Goal: Register for event/course

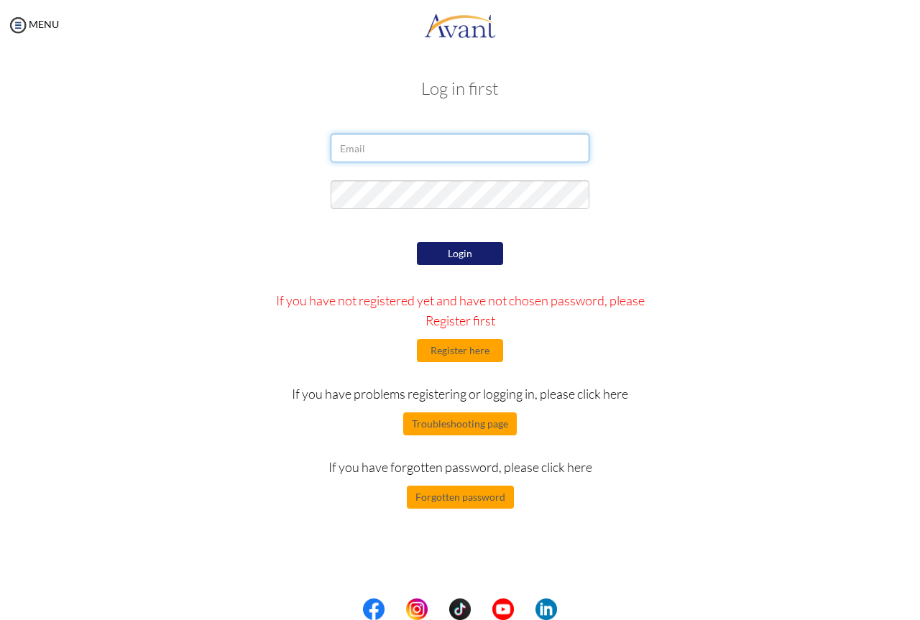
click at [449, 148] on input "email" at bounding box center [460, 148] width 259 height 29
click at [247, 203] on div at bounding box center [460, 198] width 841 height 36
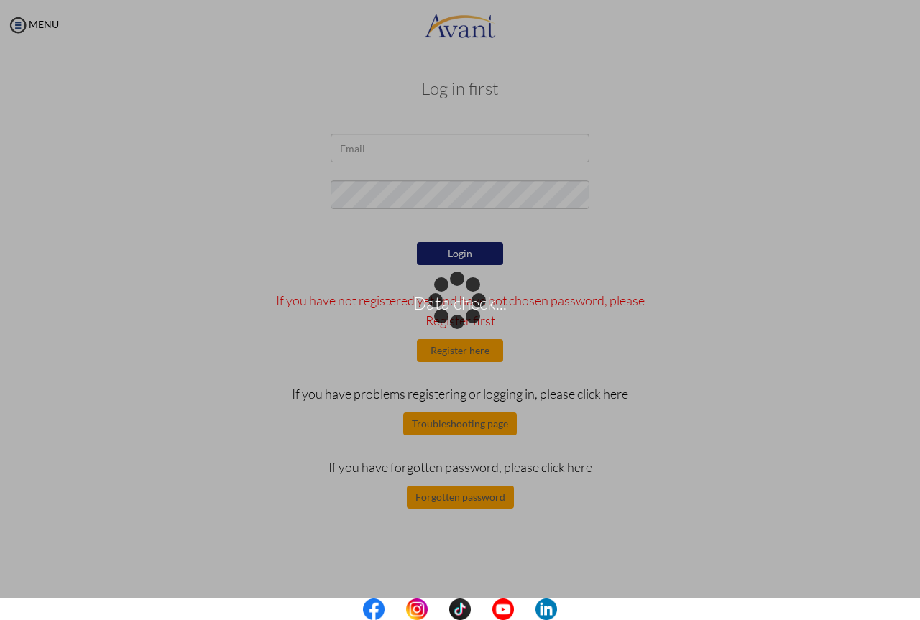
click at [470, 300] on div "Data check..." at bounding box center [460, 310] width 20 height 20
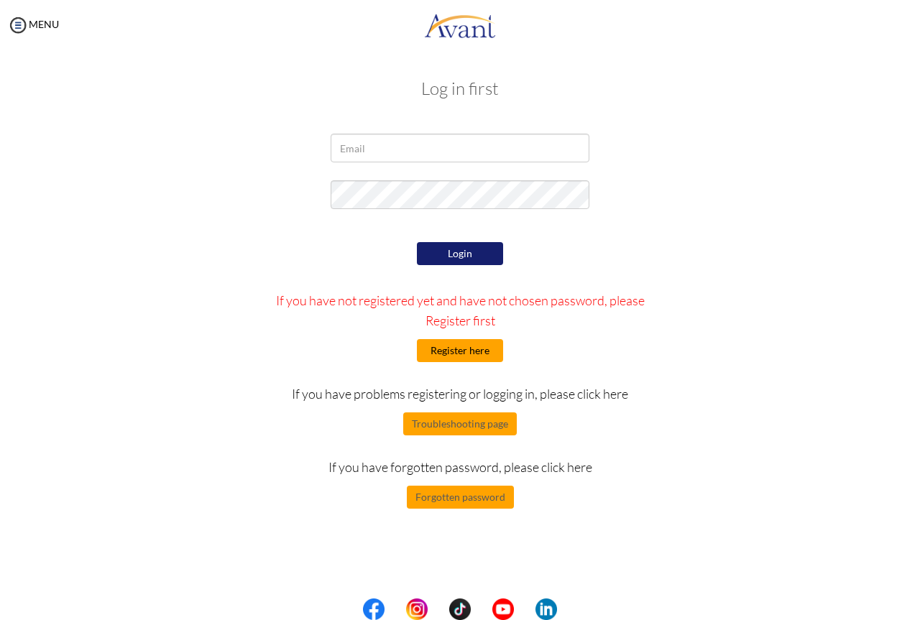
click at [438, 356] on button "Register here" at bounding box center [460, 350] width 86 height 23
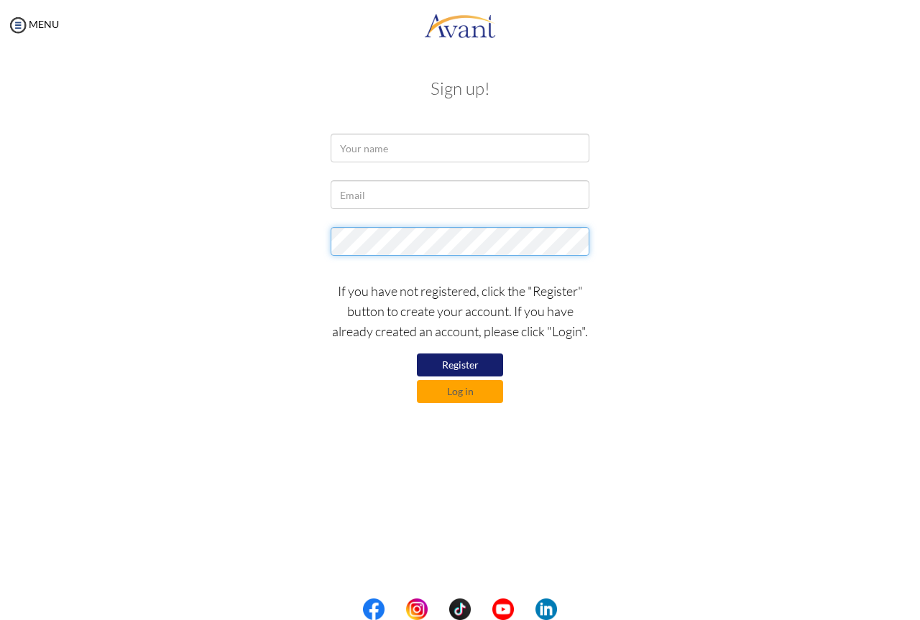
click at [318, 235] on div at bounding box center [460, 245] width 841 height 36
click at [257, 184] on div at bounding box center [460, 198] width 841 height 36
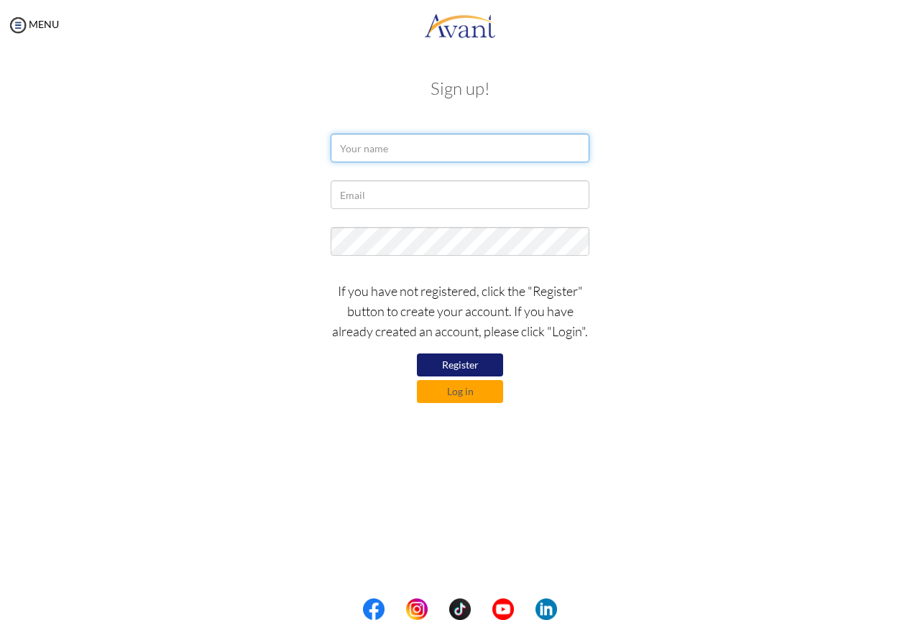
click at [366, 144] on input "text" at bounding box center [460, 148] width 259 height 29
type input "K"
type input "KAFIA RAIS ACHOM"
click at [387, 178] on form "KAFIA RAIS ACHOM If you have not registered, click the "Register" button to cre…" at bounding box center [459, 268] width 819 height 269
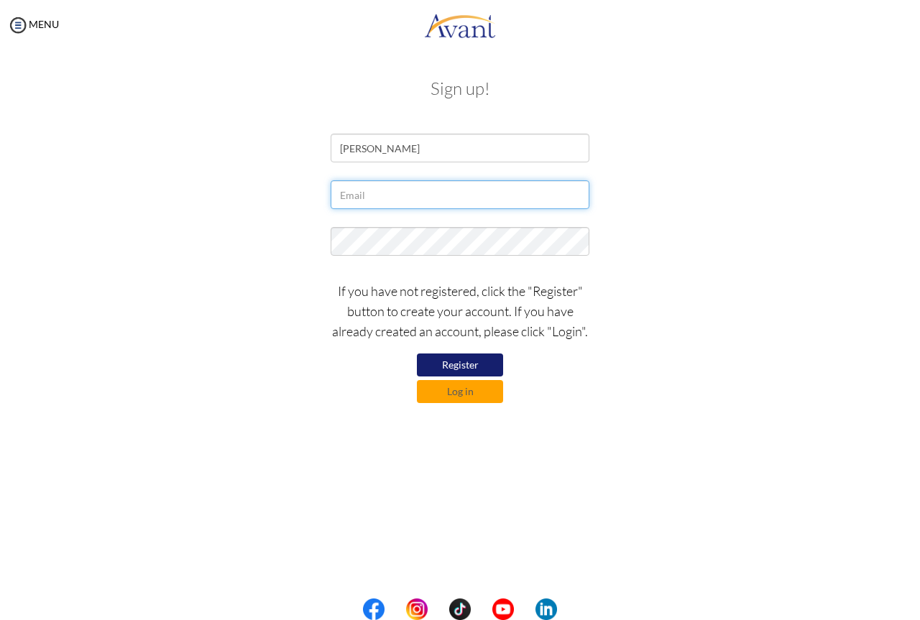
click at [379, 194] on input "text" at bounding box center [460, 194] width 259 height 29
type input "[EMAIL_ADDRESS][DOMAIN_NAME]"
click at [631, 234] on div at bounding box center [460, 245] width 841 height 36
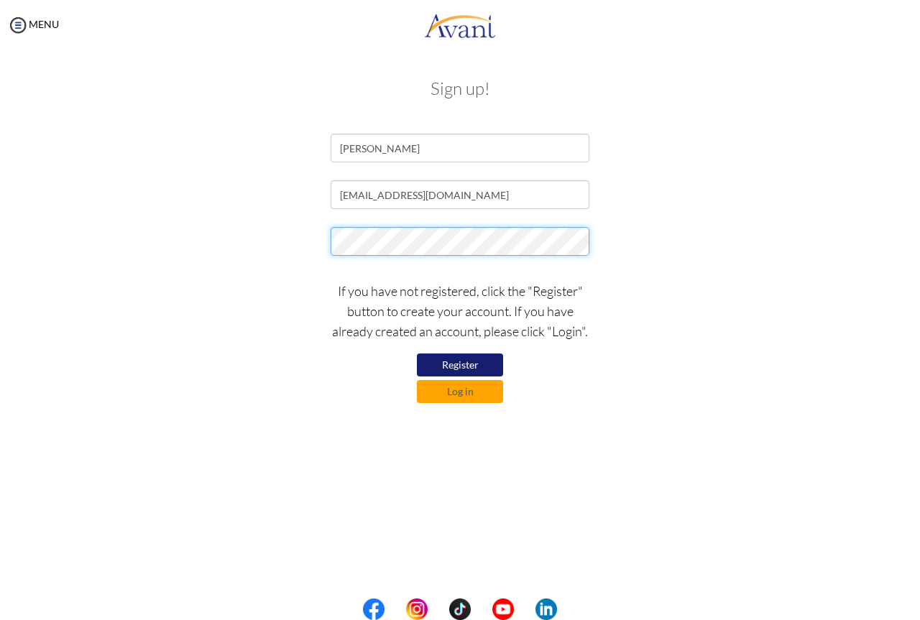
click at [326, 240] on div at bounding box center [460, 245] width 280 height 36
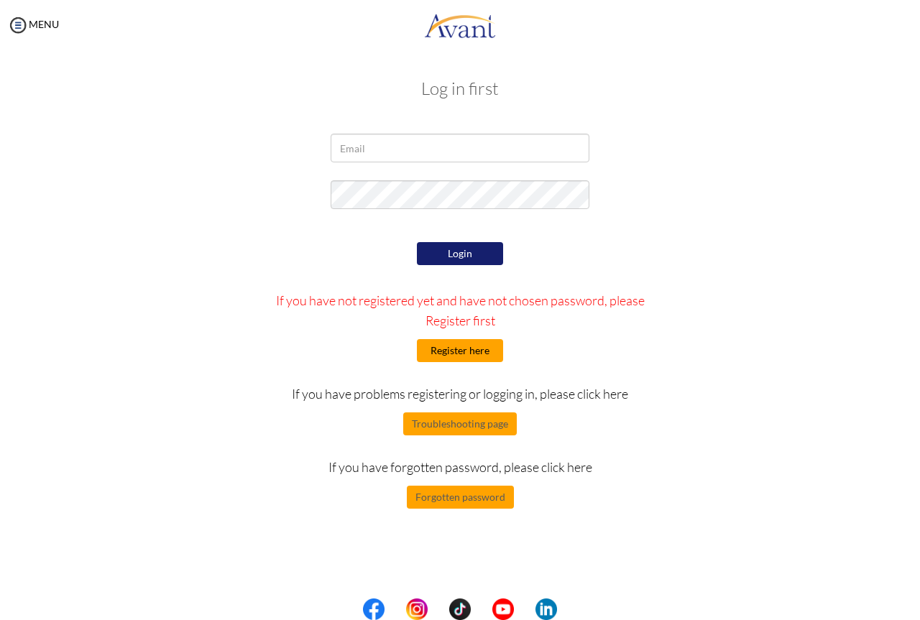
click at [452, 347] on button "Register here" at bounding box center [460, 350] width 86 height 23
click at [463, 350] on button "Register here" at bounding box center [460, 350] width 86 height 23
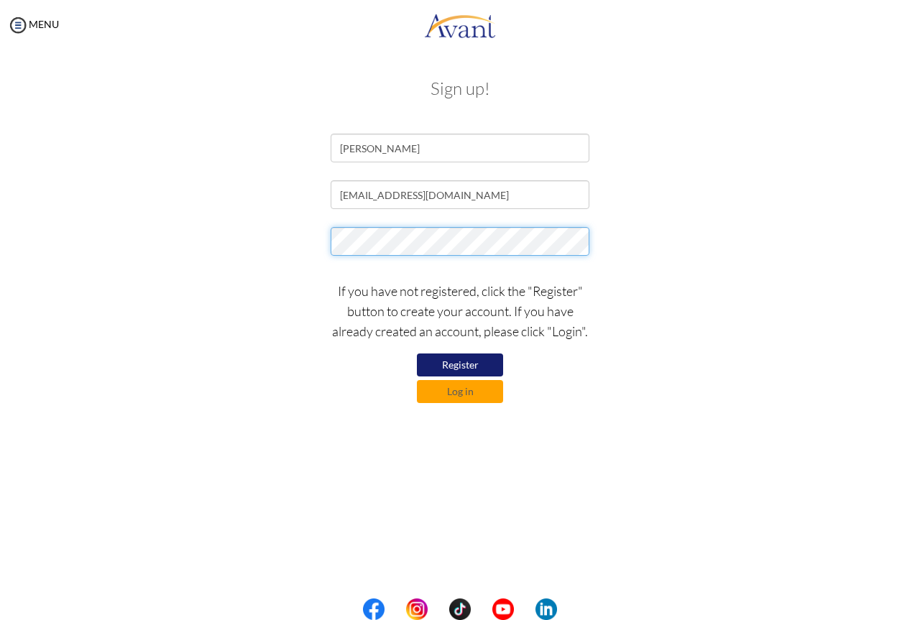
click at [317, 252] on div at bounding box center [460, 245] width 841 height 36
click at [229, 223] on form "KAFIA RAIS ACHOM kafiaoyet@gmail.com If you have not registered, click the "Reg…" at bounding box center [459, 268] width 819 height 269
click at [477, 357] on button "Register" at bounding box center [460, 365] width 86 height 23
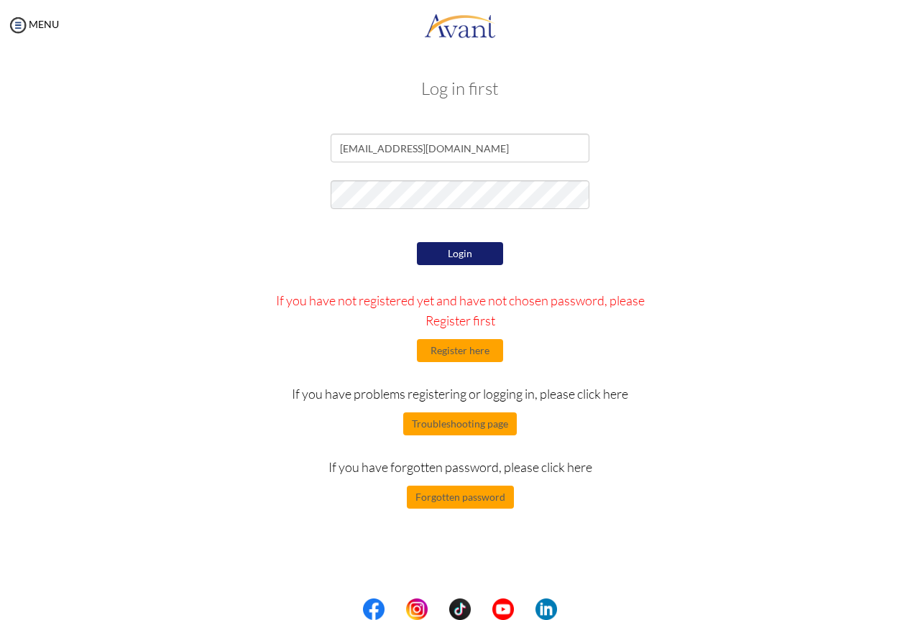
click at [438, 254] on button "Login" at bounding box center [460, 253] width 86 height 23
click at [448, 254] on button "Login" at bounding box center [460, 253] width 86 height 23
click at [259, 216] on div at bounding box center [460, 198] width 841 height 36
click at [443, 260] on button "Login" at bounding box center [460, 253] width 86 height 23
click at [476, 354] on button "Register here" at bounding box center [460, 350] width 86 height 23
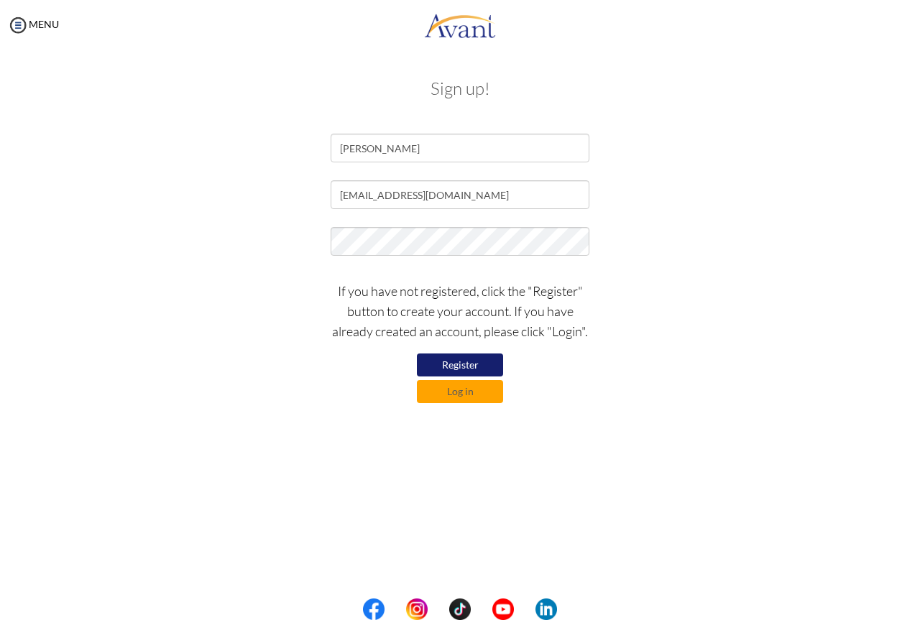
click at [443, 364] on button "Register" at bounding box center [460, 365] width 86 height 23
click at [477, 194] on input "[EMAIL_ADDRESS][DOMAIN_NAME]" at bounding box center [460, 194] width 259 height 29
type input "[EMAIL_ADDRESS][DOMAIN_NAME]"
click at [753, 259] on div at bounding box center [460, 245] width 841 height 36
click at [446, 361] on button "Register" at bounding box center [460, 365] width 86 height 23
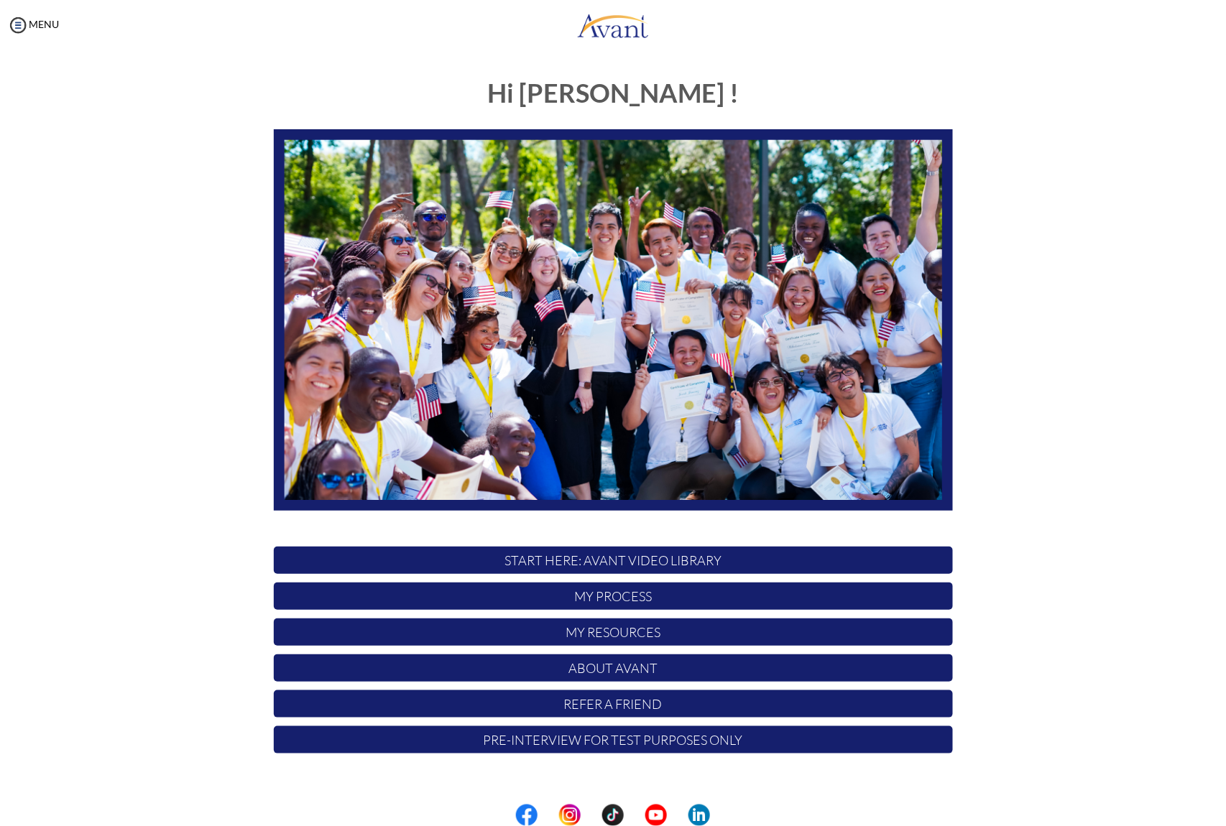
drag, startPoint x: 900, startPoint y: 4, endPoint x: 0, endPoint y: 492, distance: 1024.1
click at [0, 492] on div "My Status What is the next step? We would like you to watch the introductory vi…" at bounding box center [613, 463] width 1226 height 826
click at [16, 29] on img at bounding box center [18, 25] width 22 height 22
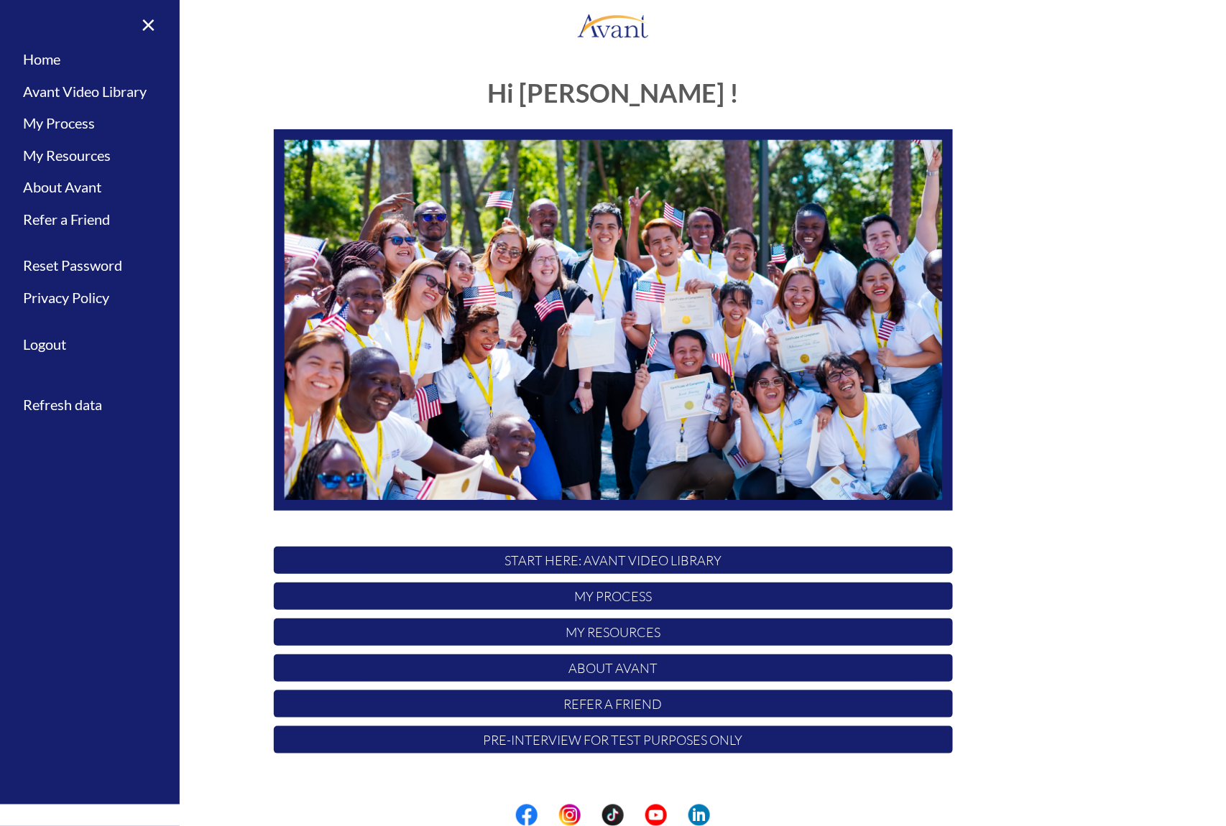
click at [208, 116] on div "Hi KAFIA ! START HERE: Avant Video Library My Process My Resources About Avant …" at bounding box center [613, 414] width 841 height 698
click at [145, 23] on link "×" at bounding box center [140, 24] width 44 height 48
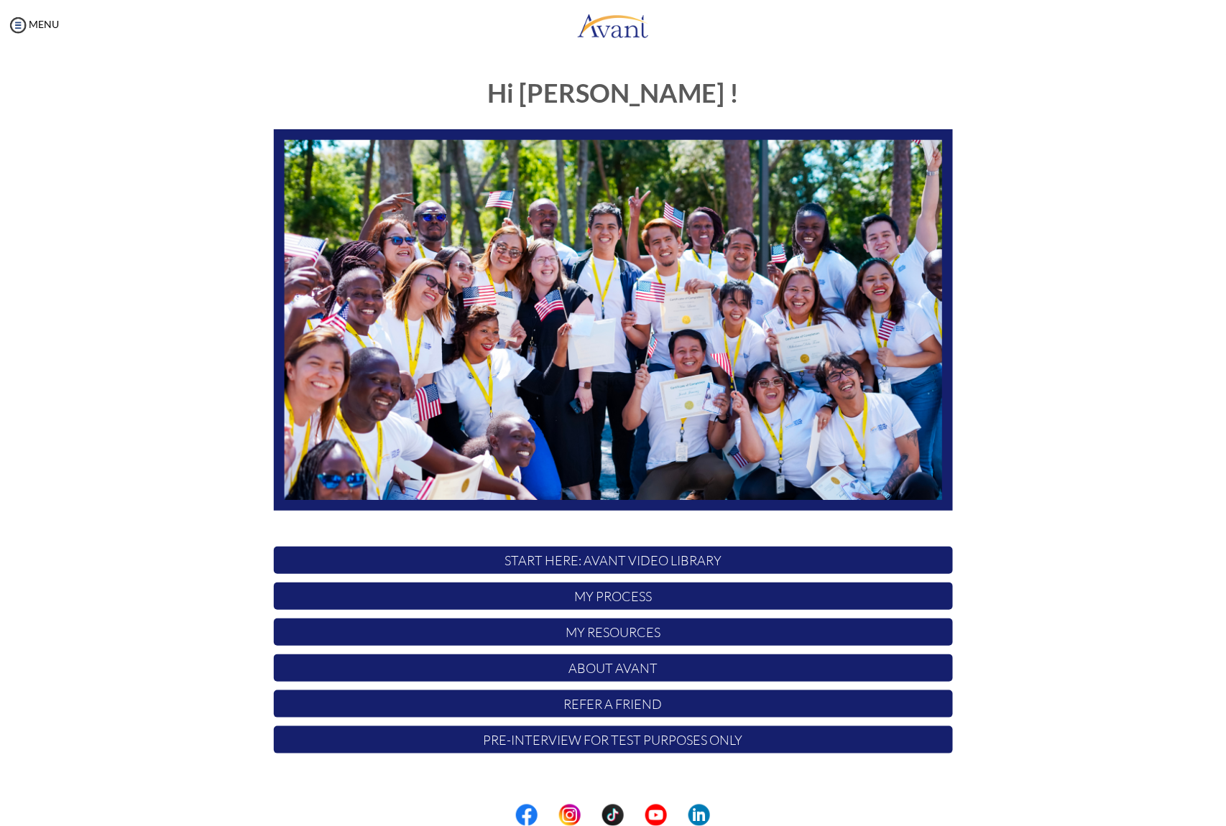
click at [604, 553] on p "START HERE: Avant Video Library" at bounding box center [613, 560] width 679 height 27
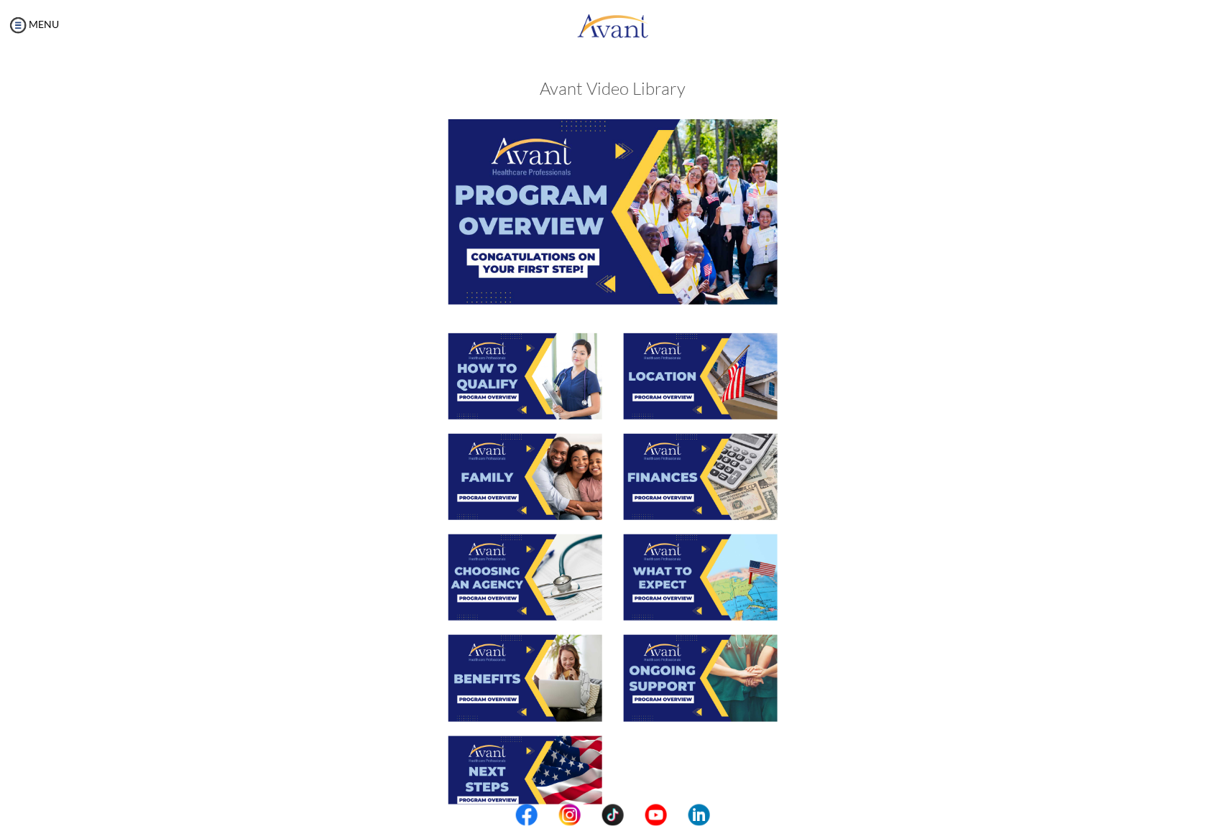
scroll to position [161, 0]
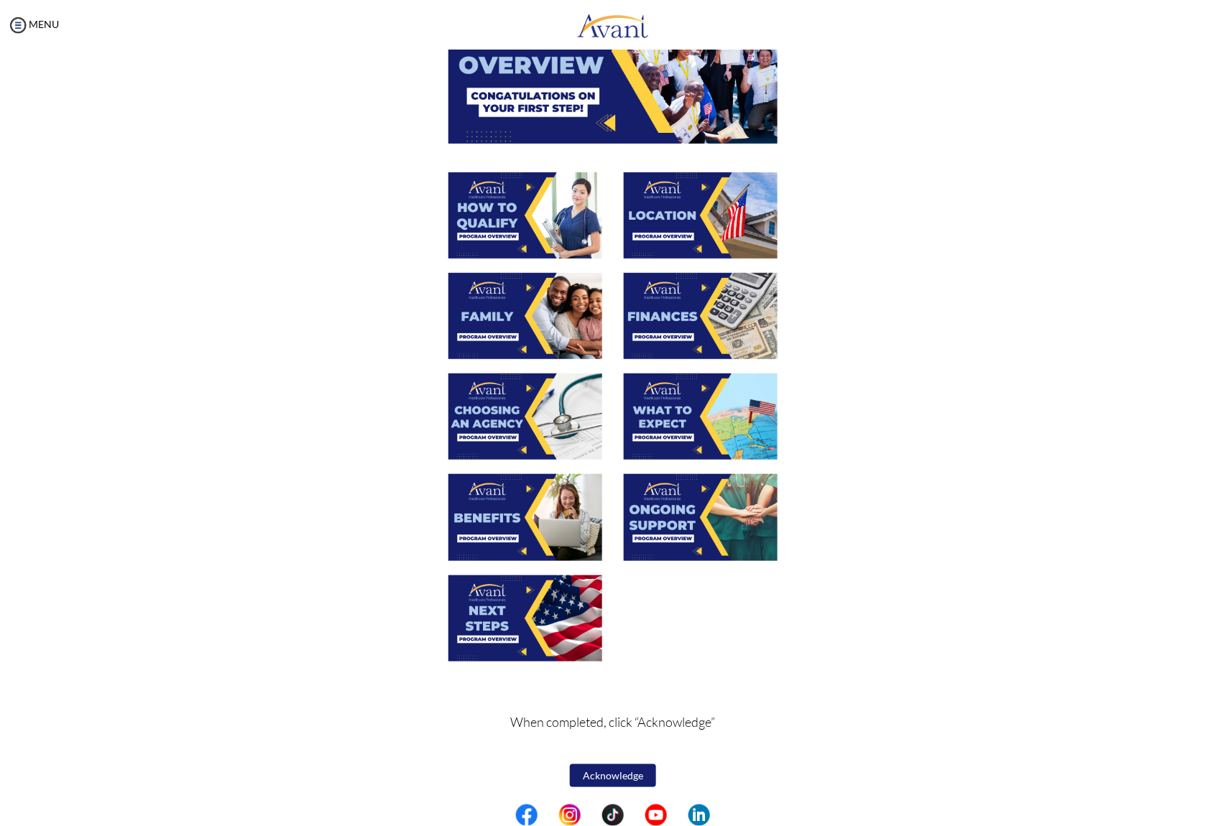
click at [532, 231] on img at bounding box center [525, 215] width 154 height 86
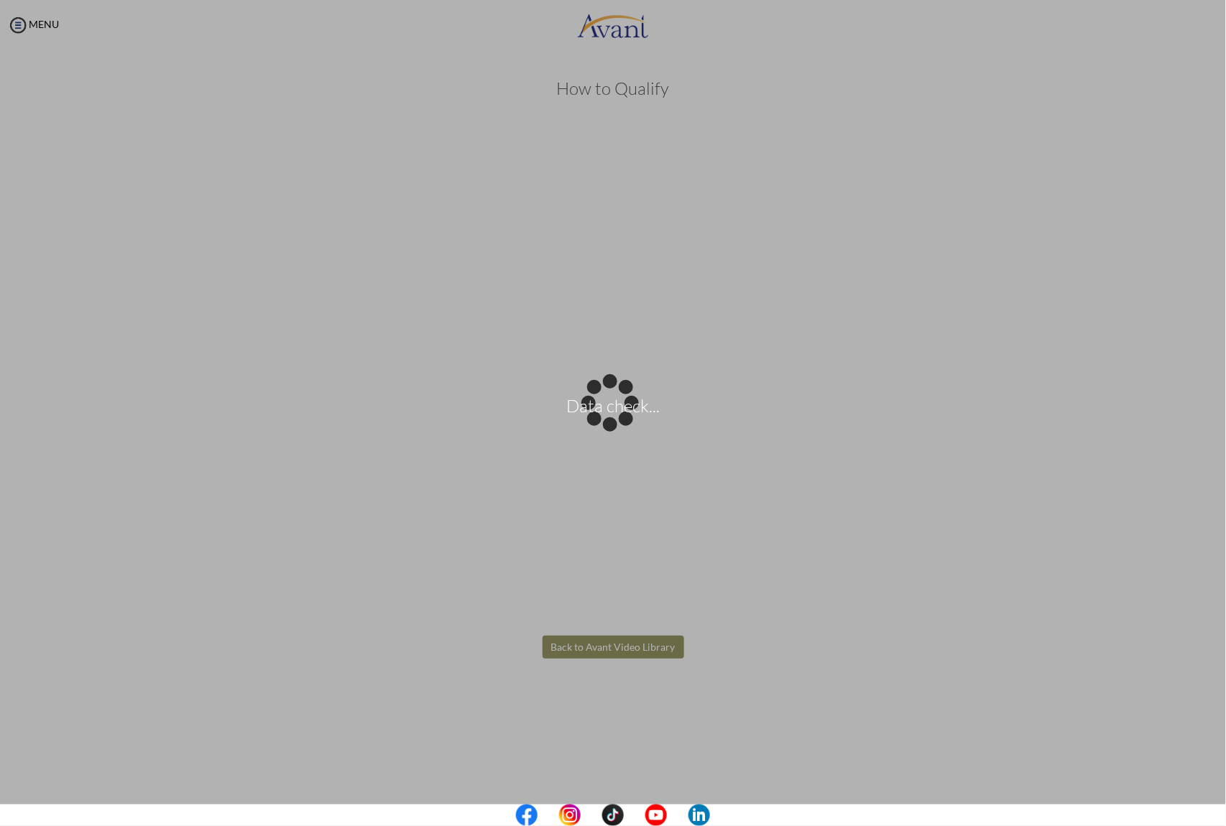
click at [919, 86] on body "Data check... Maintenance break. Please come back in 2 hours. MENU My Status Wh…" at bounding box center [613, 413] width 1226 height 826
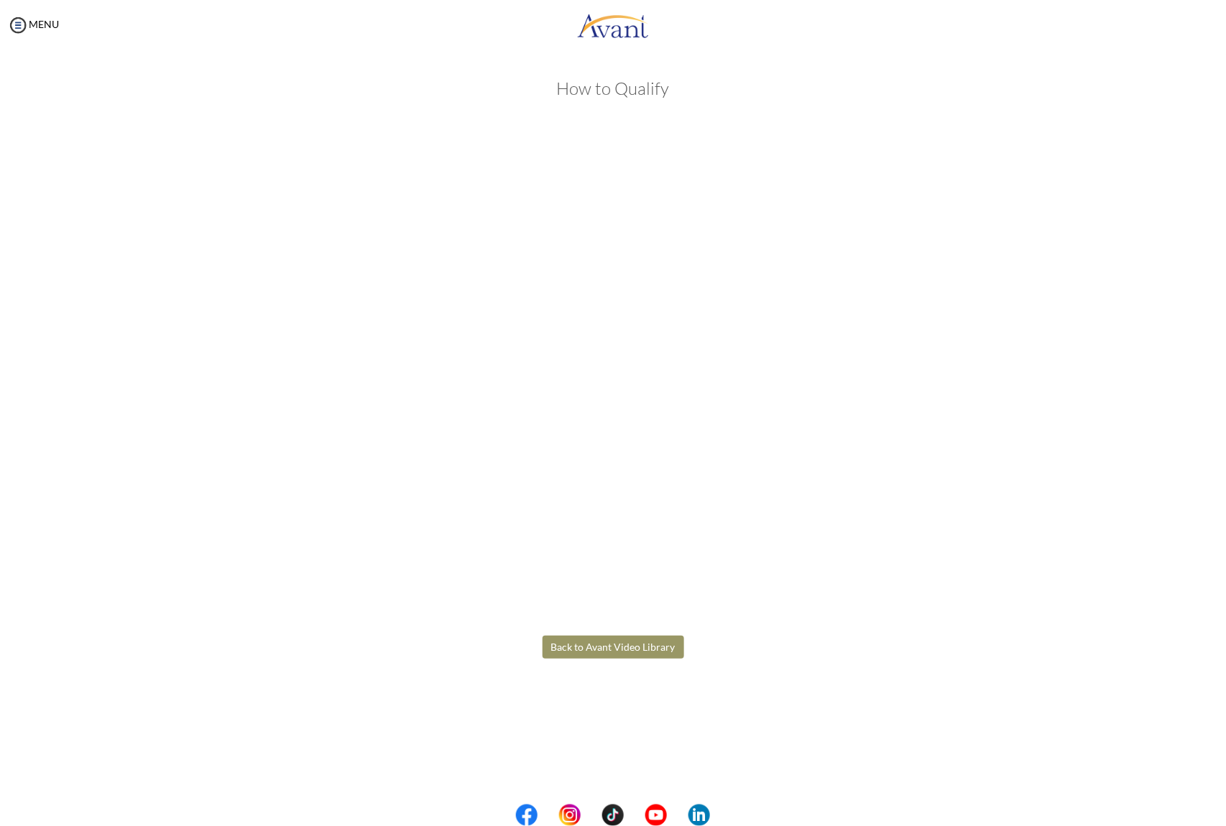
click at [919, 135] on div "How to Qualify Back to Avant Video Library" at bounding box center [612, 404] width 1197 height 678
drag, startPoint x: 1043, startPoint y: 135, endPoint x: 1148, endPoint y: 273, distance: 172.9
click at [919, 273] on div "How to Qualify Back to Avant Video Library" at bounding box center [612, 404] width 1197 height 678
click at [919, 81] on h3 "How to Qualify" at bounding box center [612, 88] width 819 height 19
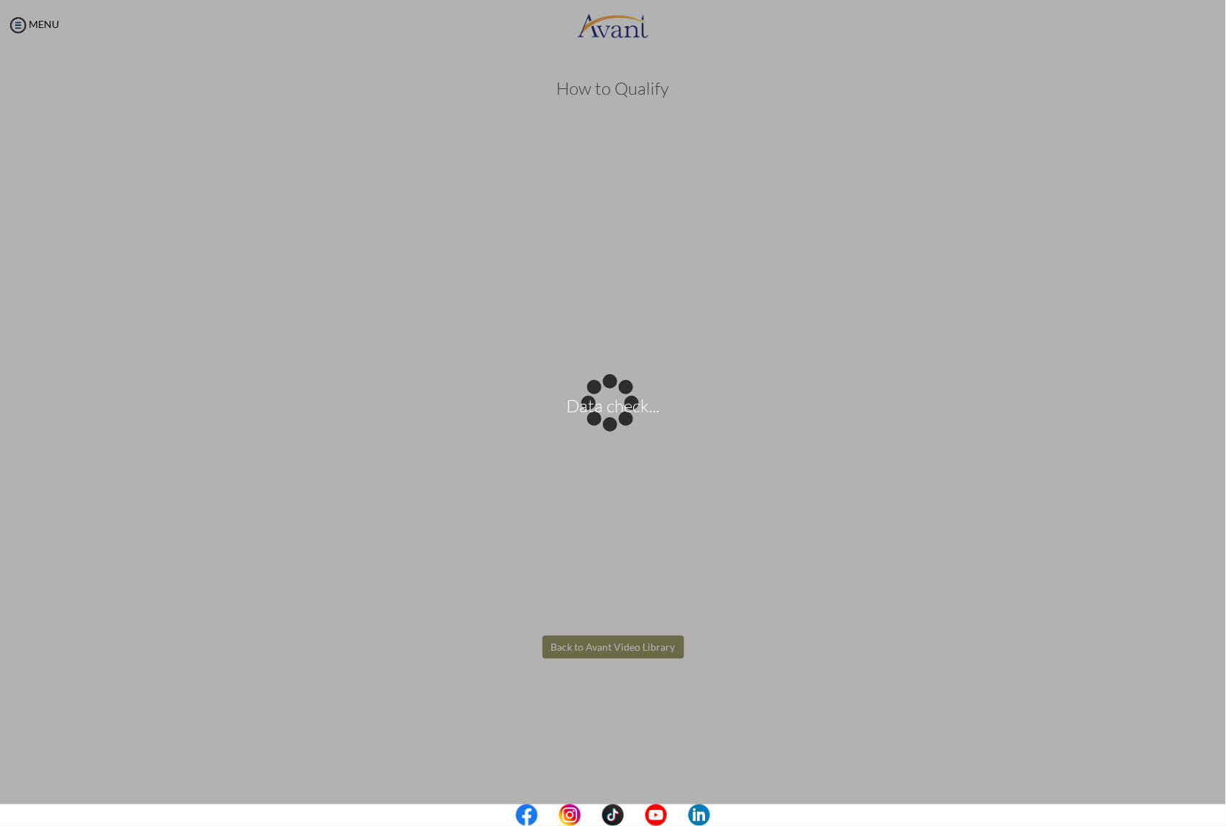
drag, startPoint x: 1013, startPoint y: 147, endPoint x: 1084, endPoint y: 170, distance: 75.0
click at [919, 170] on body "Data check... Maintenance break. Please come back in 2 hours. MENU My Status Wh…" at bounding box center [613, 413] width 1226 height 826
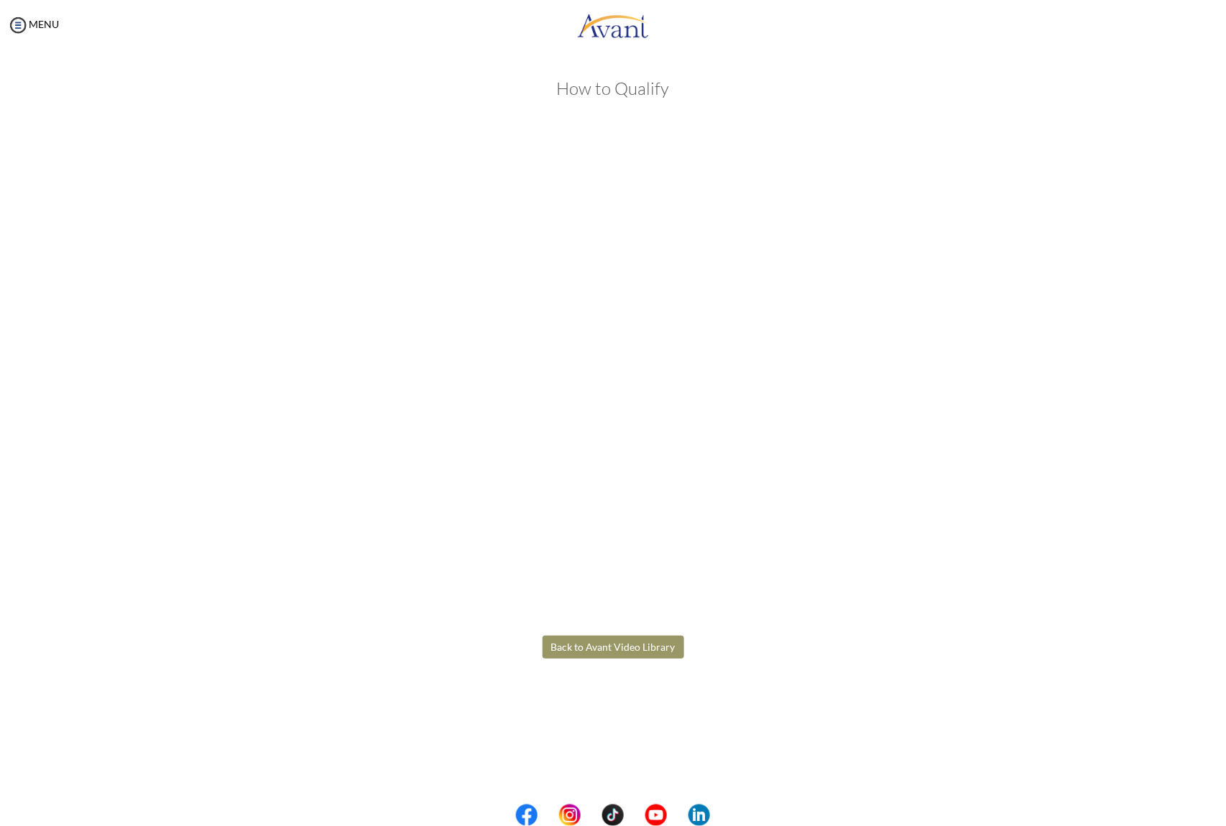
drag, startPoint x: 997, startPoint y: 144, endPoint x: 1024, endPoint y: 273, distance: 132.1
click at [919, 273] on body "Maintenance break. Please come back in 2 hours. MENU My Status What is the next…" at bounding box center [613, 413] width 1226 height 826
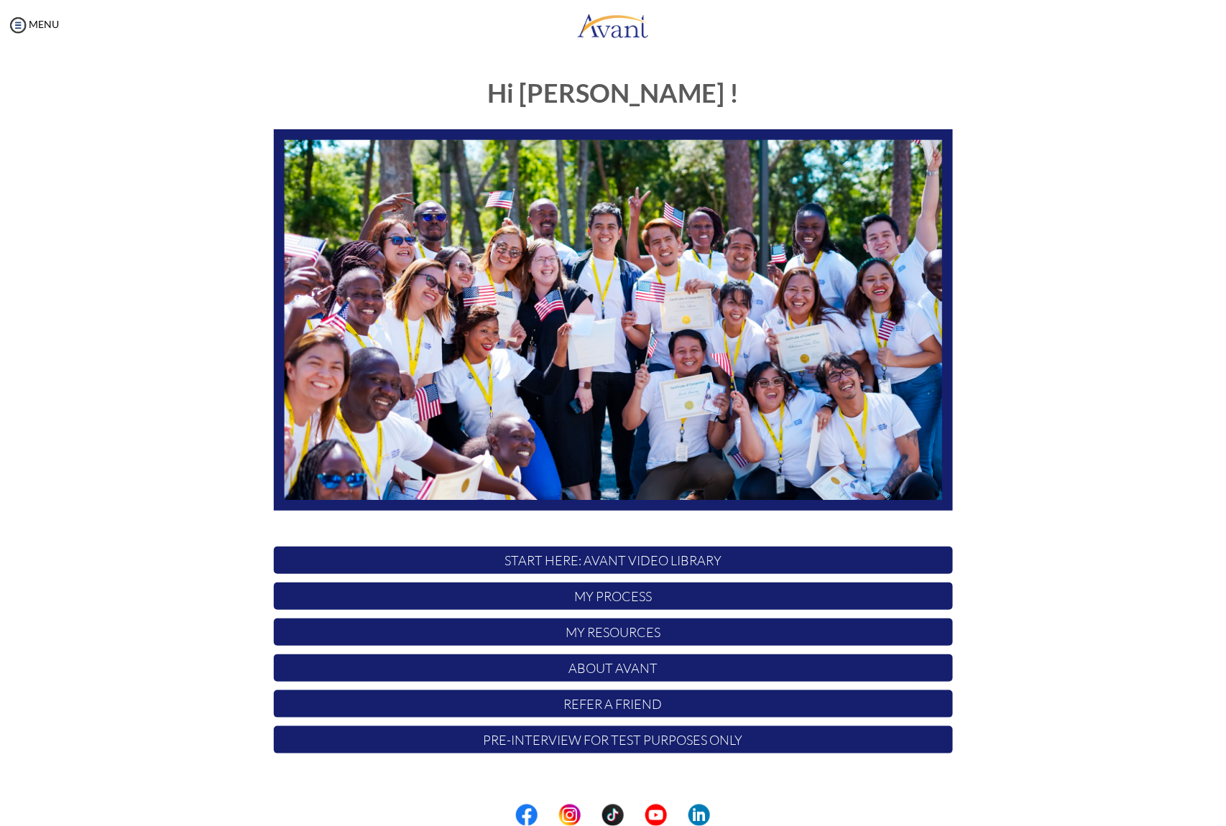
click at [602, 556] on p "START HERE: Avant Video Library" at bounding box center [613, 560] width 679 height 27
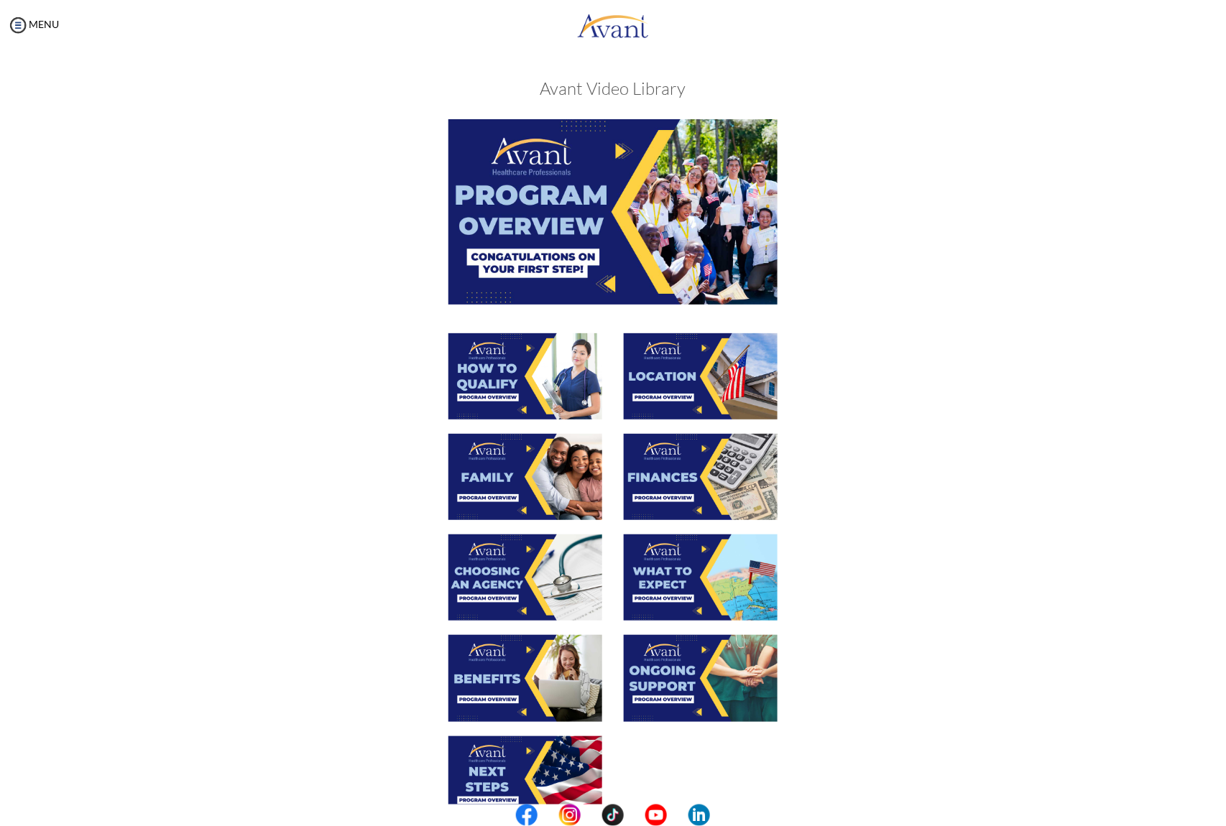
click at [497, 377] on img at bounding box center [525, 376] width 154 height 86
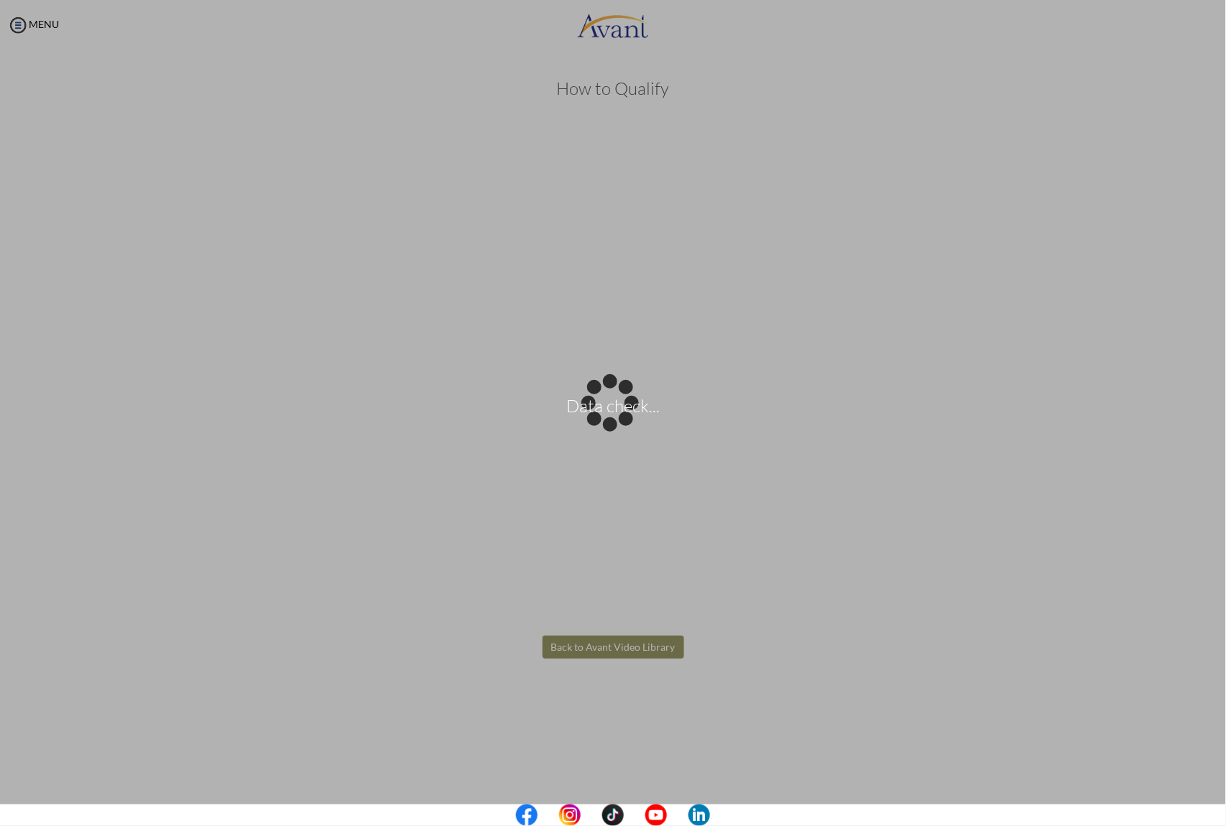
click at [610, 648] on body "Data check... Maintenance break. Please come back in 2 hours. MENU My Status Wh…" at bounding box center [613, 413] width 1226 height 826
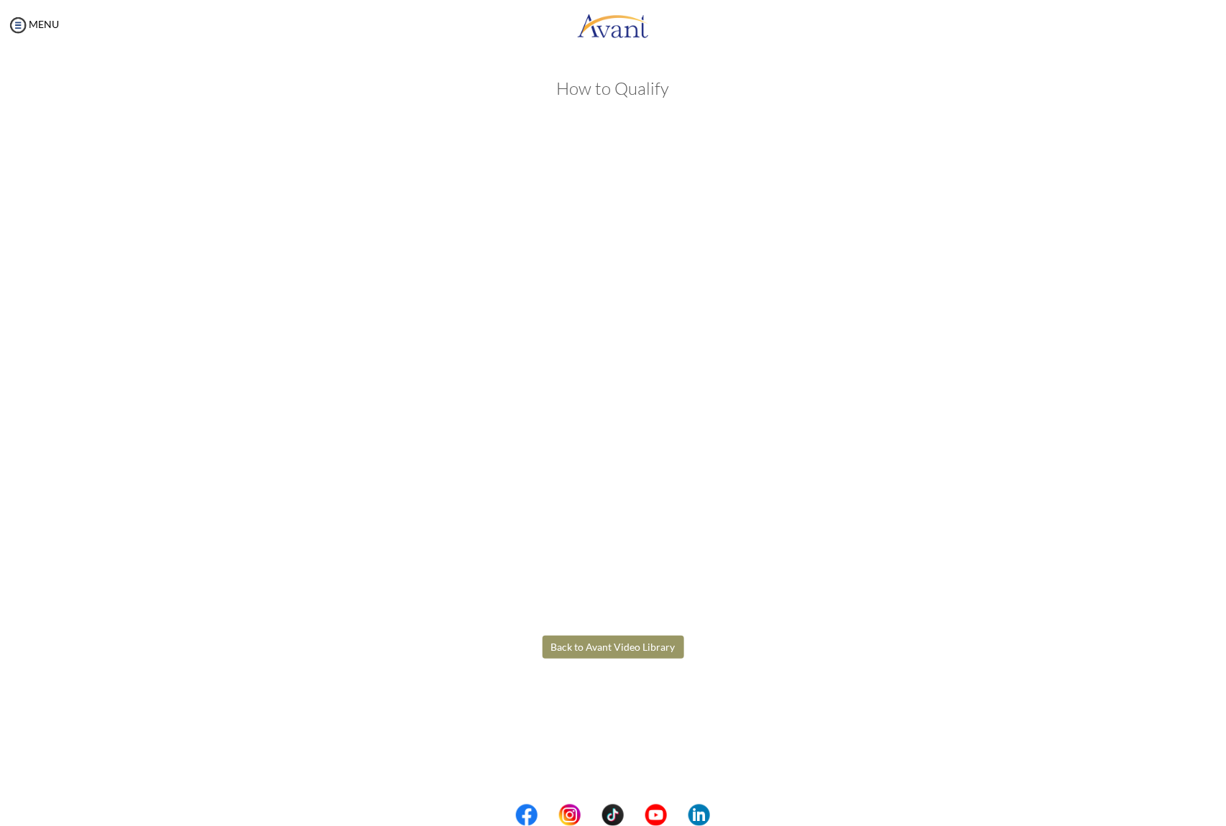
click at [636, 645] on button "Back to Avant Video Library" at bounding box center [614, 647] width 142 height 23
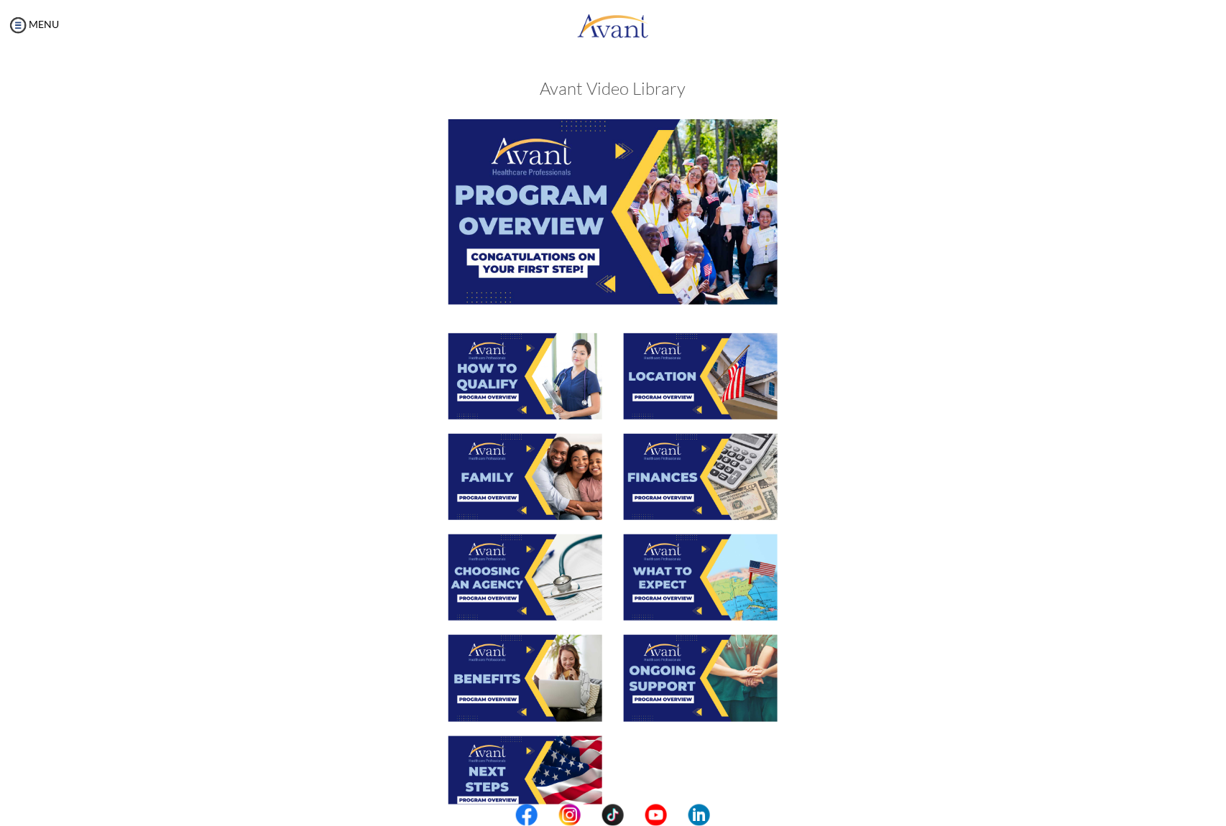
click at [518, 497] on img at bounding box center [525, 477] width 154 height 86
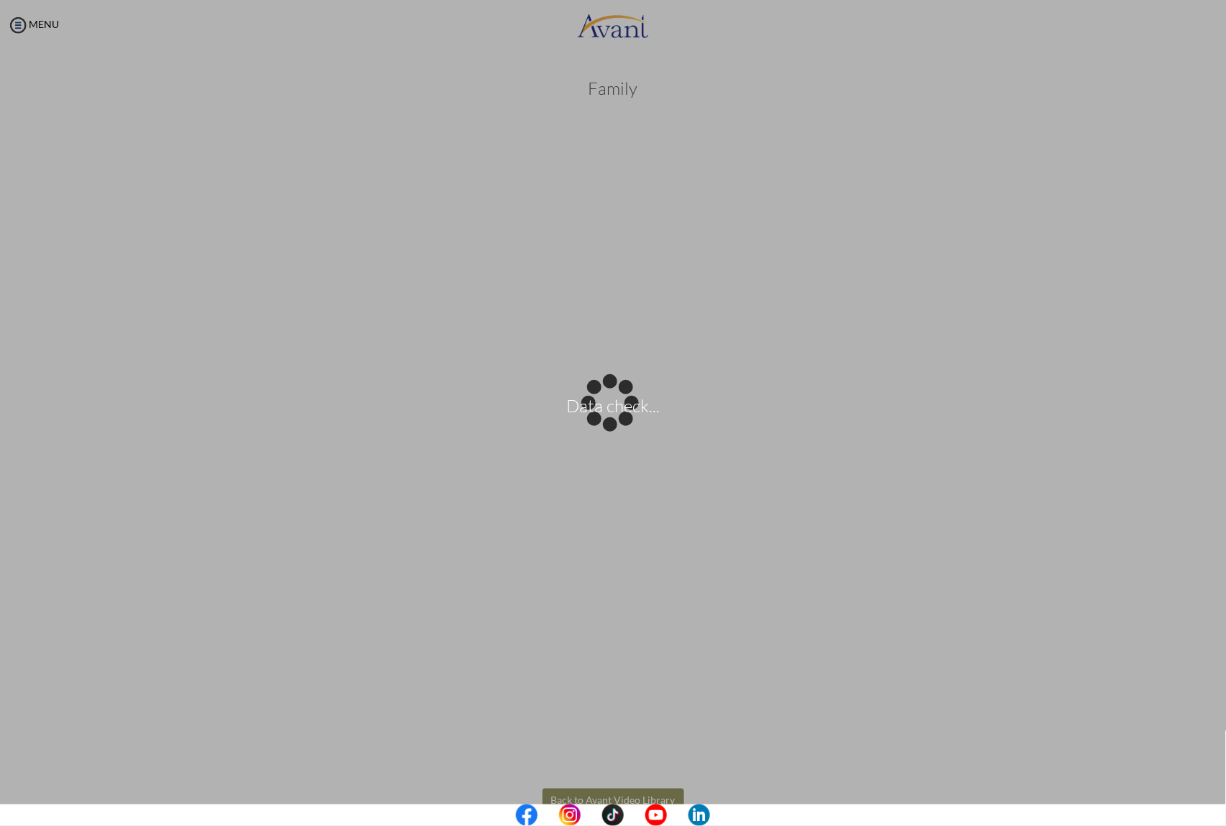
click at [619, 797] on body "Data check... Maintenance break. Please come back in 2 hours. MENU My Status Wh…" at bounding box center [613, 413] width 1226 height 826
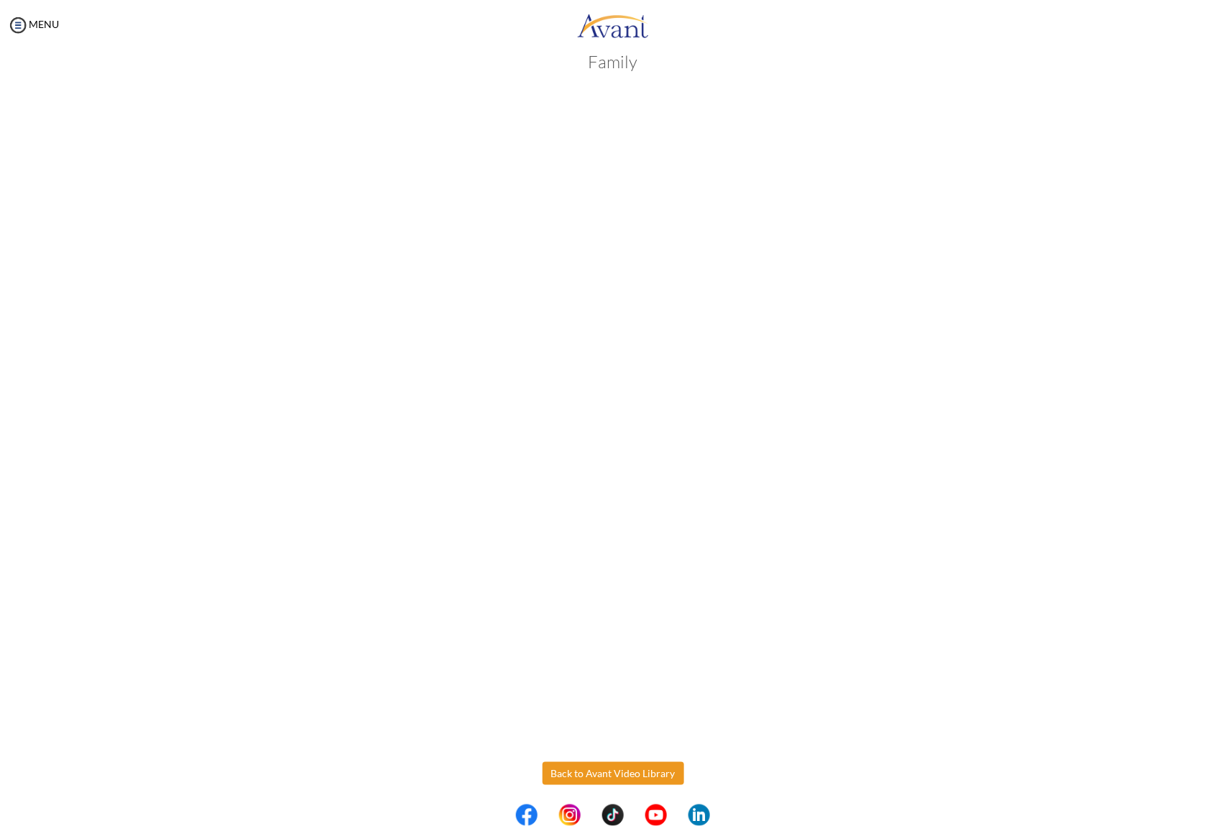
scroll to position [33, 0]
click at [576, 767] on button "Back to Avant Video Library" at bounding box center [614, 767] width 142 height 23
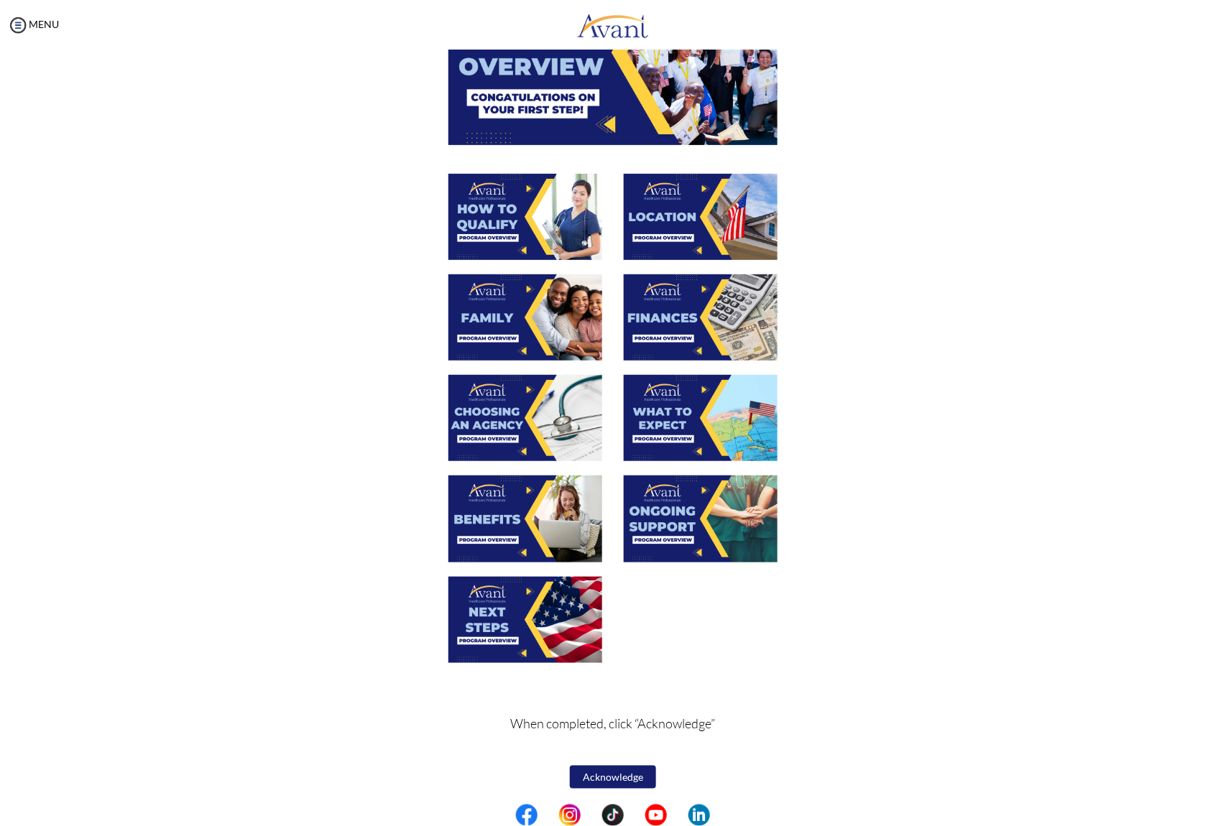
scroll to position [161, 0]
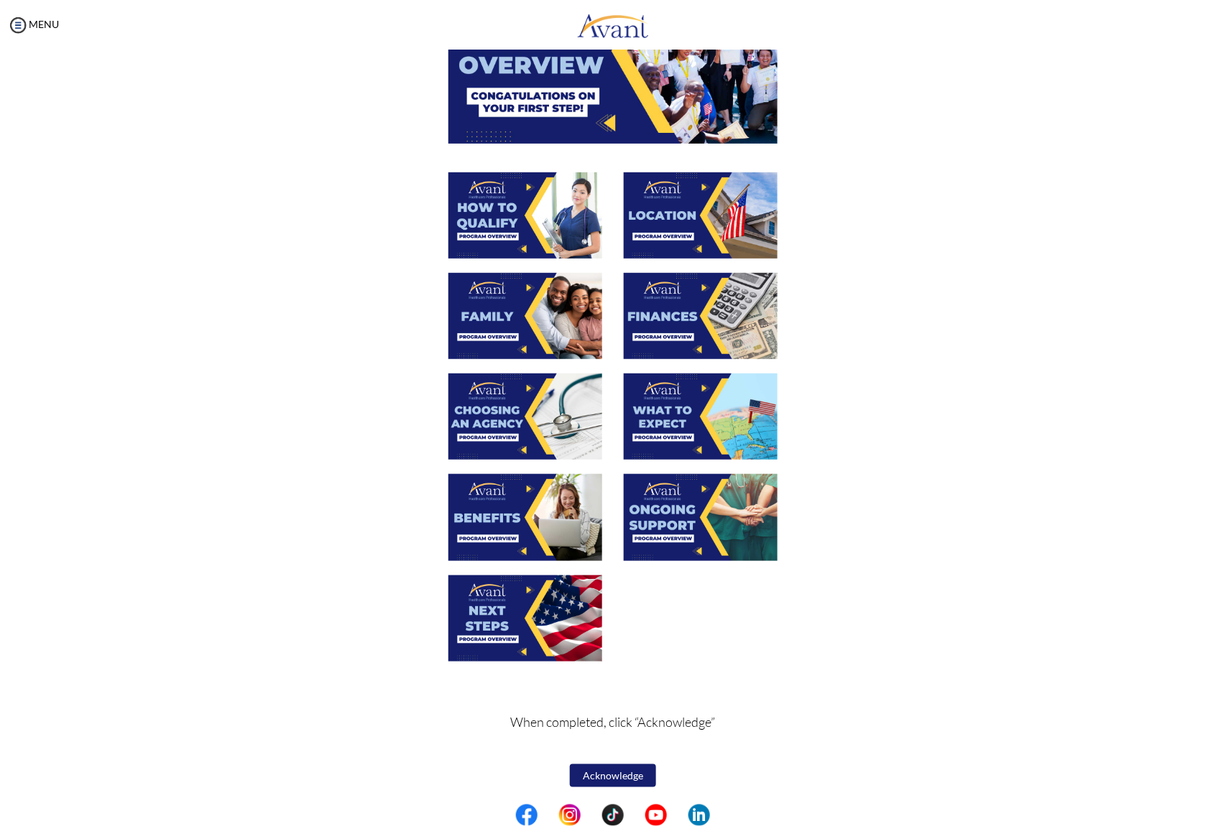
click at [509, 430] on img at bounding box center [525, 417] width 154 height 86
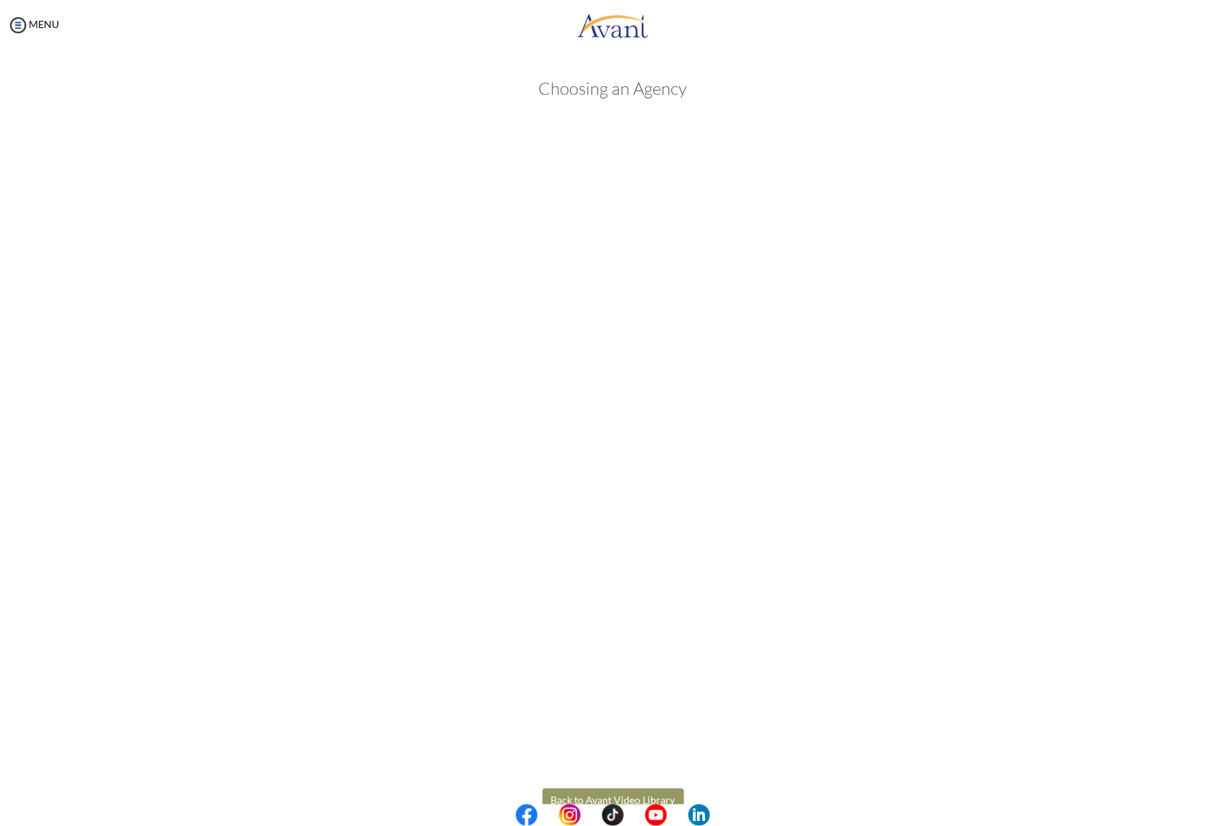
scroll to position [33, 0]
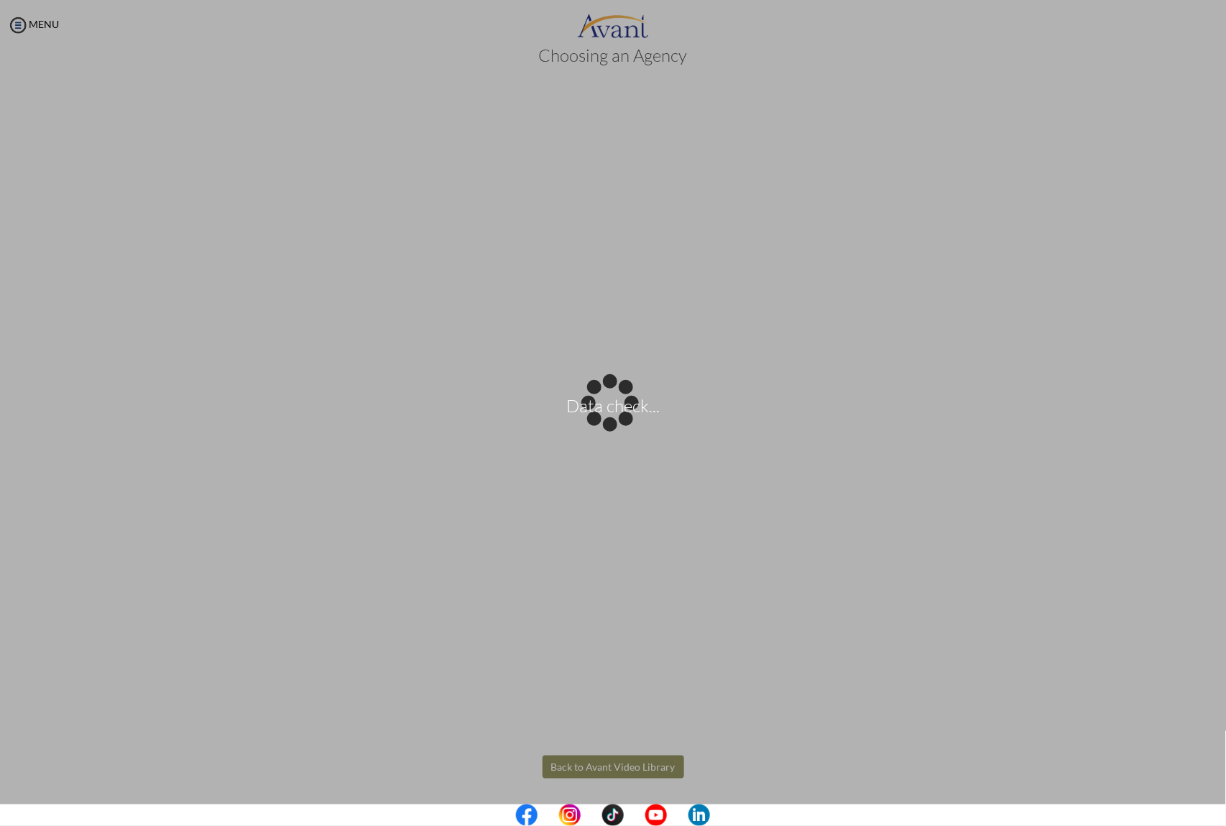
click at [590, 769] on body "Data check... Maintenance break. Please come back in 2 hours. MENU My Status Wh…" at bounding box center [613, 413] width 1226 height 826
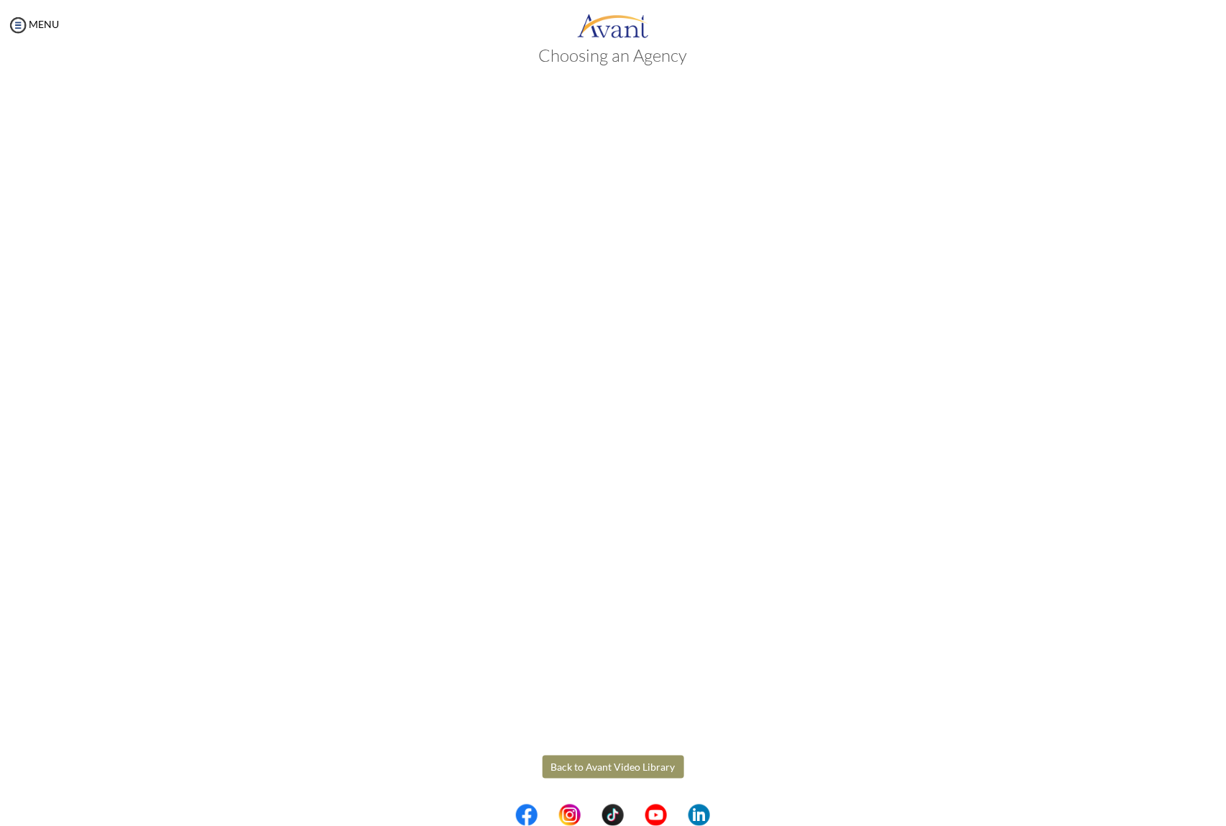
click at [555, 766] on button "Back to Avant Video Library" at bounding box center [614, 767] width 142 height 23
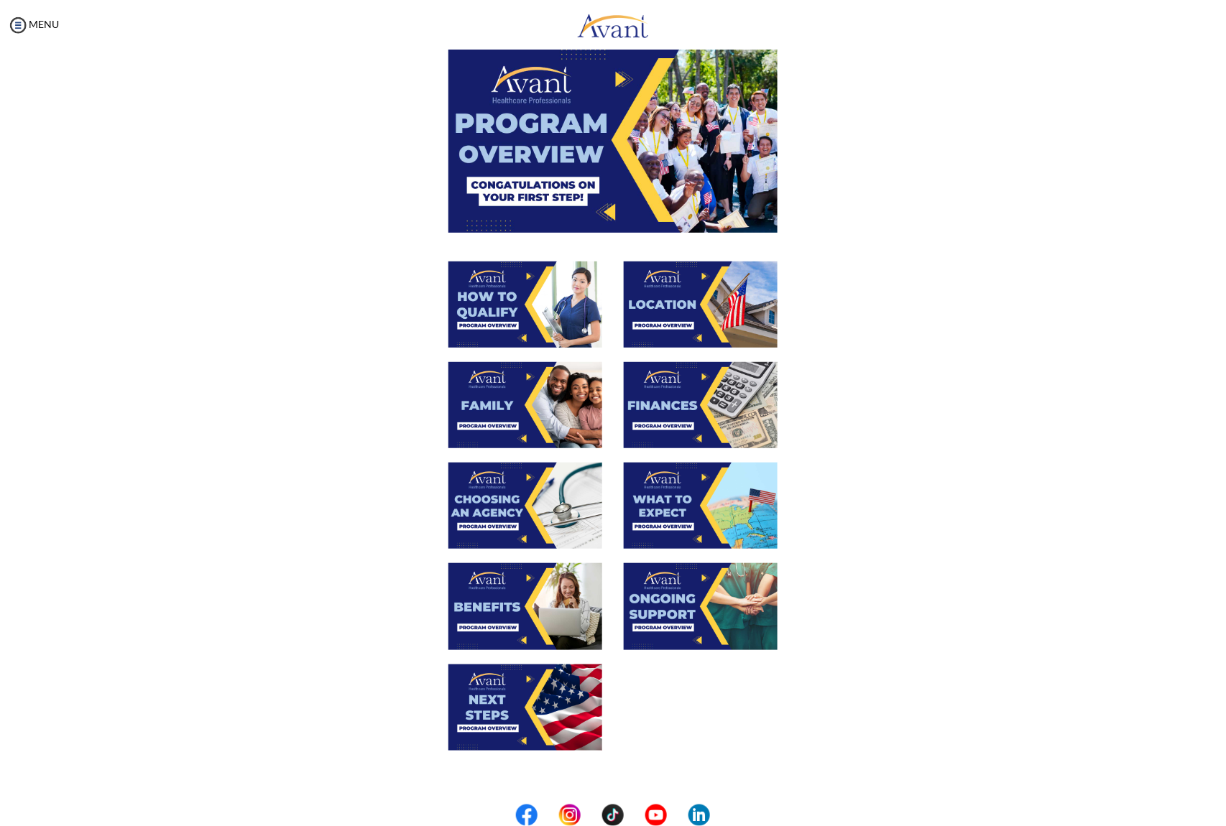
scroll to position [161, 0]
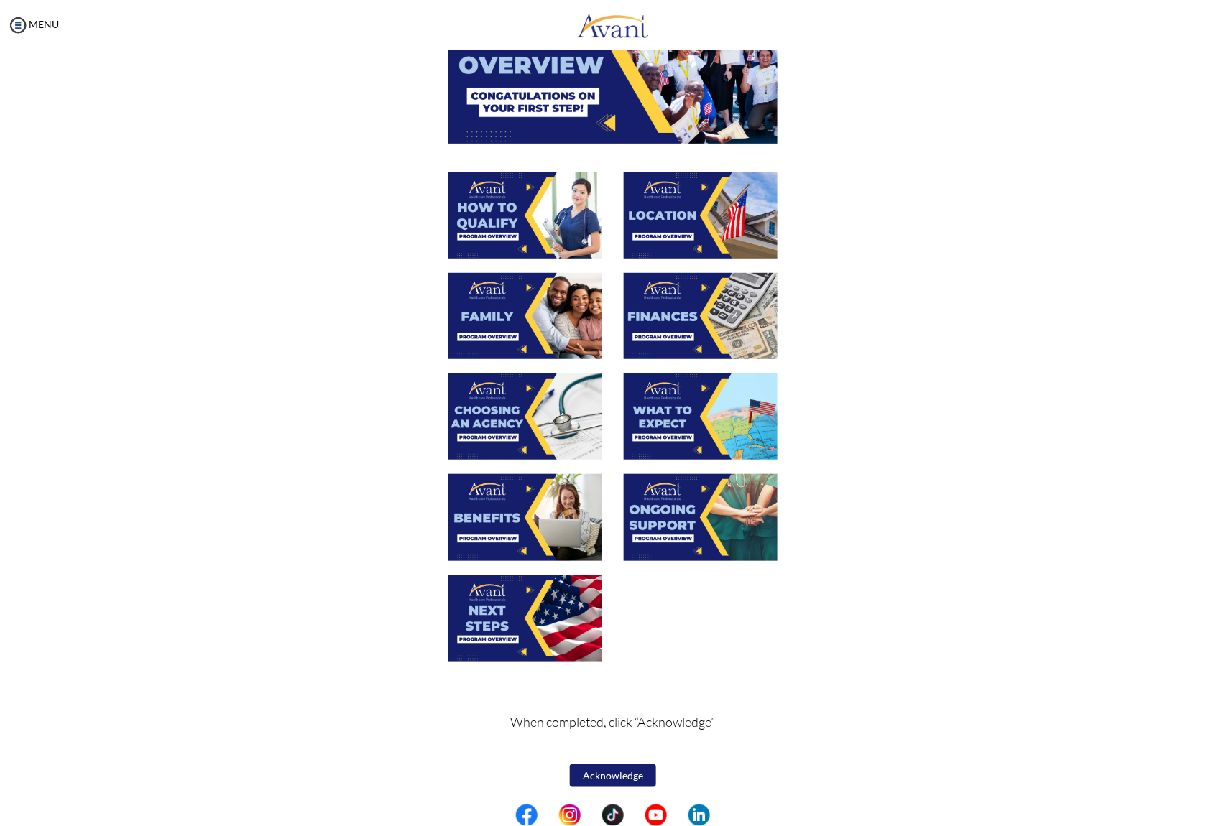
click at [515, 533] on img at bounding box center [525, 517] width 154 height 86
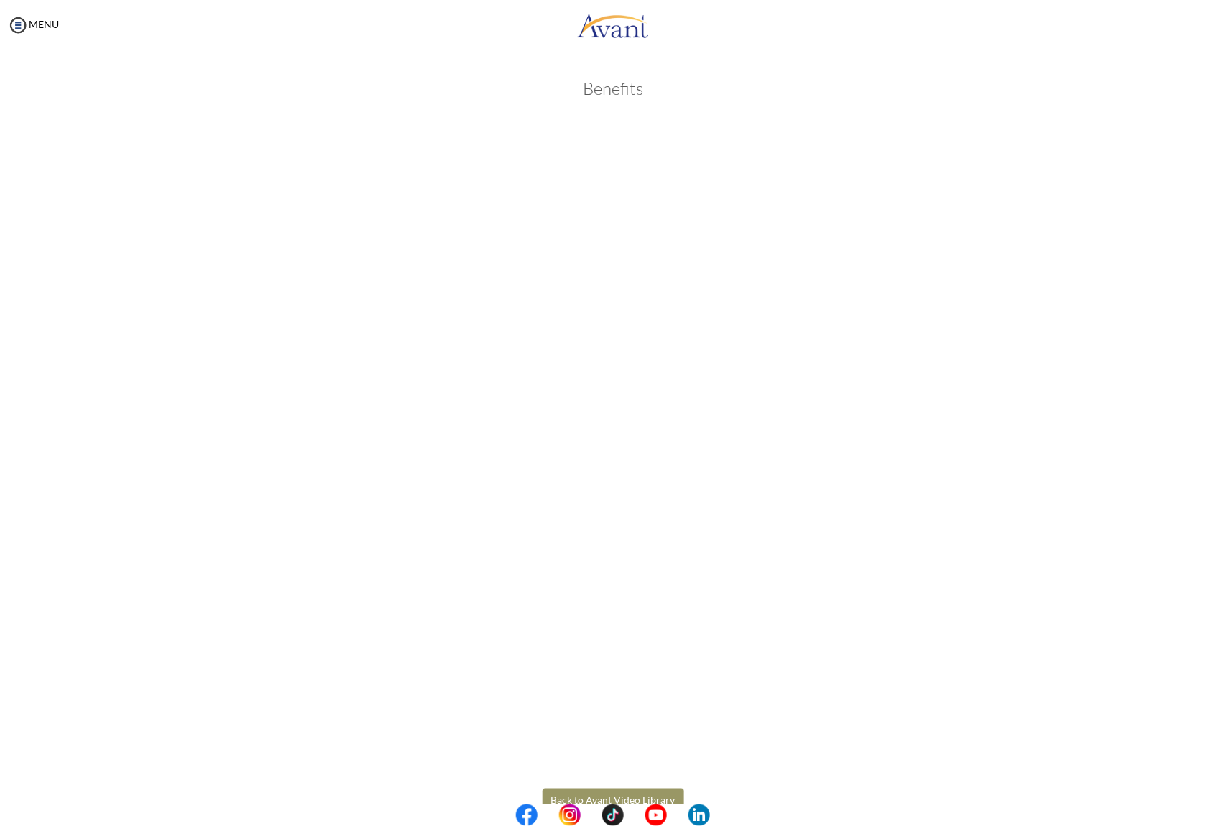
scroll to position [33, 0]
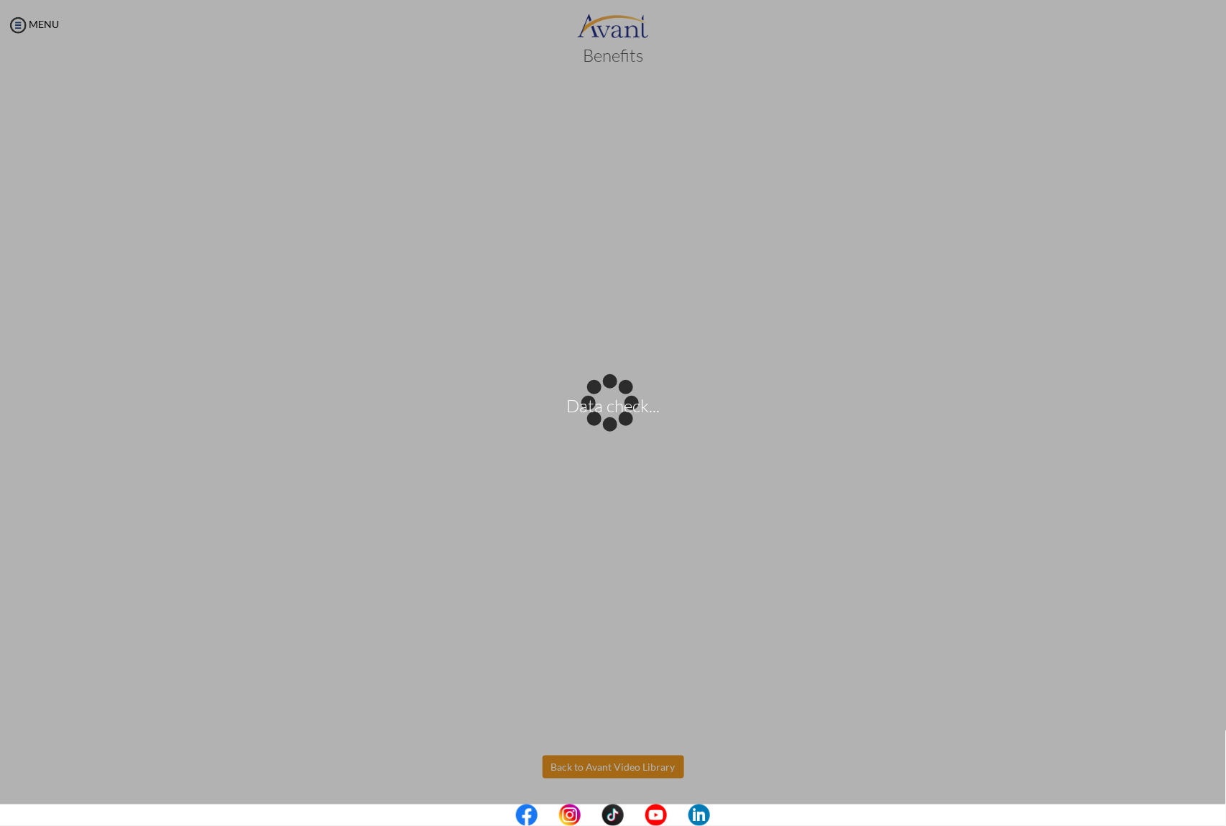
click at [582, 766] on body "Data check... Maintenance break. Please come back in 2 hours. MENU My Status Wh…" at bounding box center [613, 413] width 1226 height 826
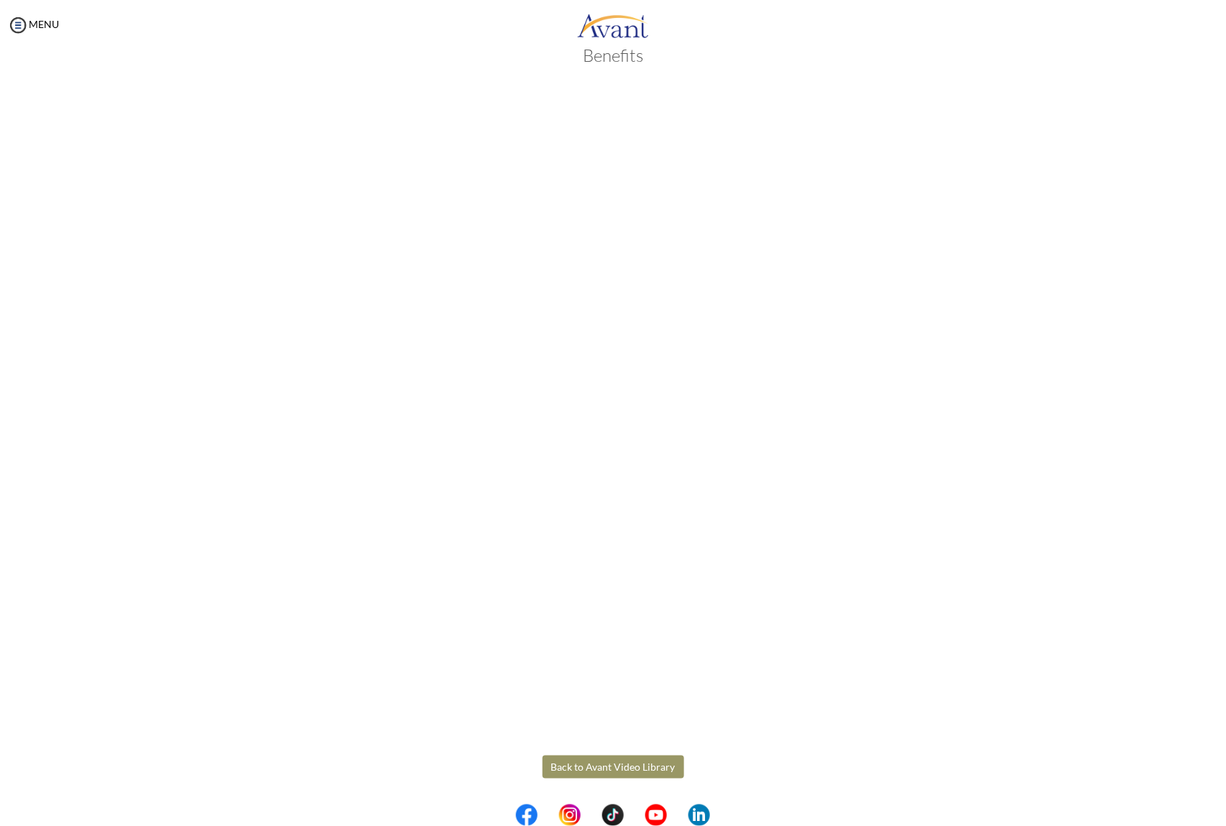
click at [555, 766] on button "Back to Avant Video Library" at bounding box center [614, 767] width 142 height 23
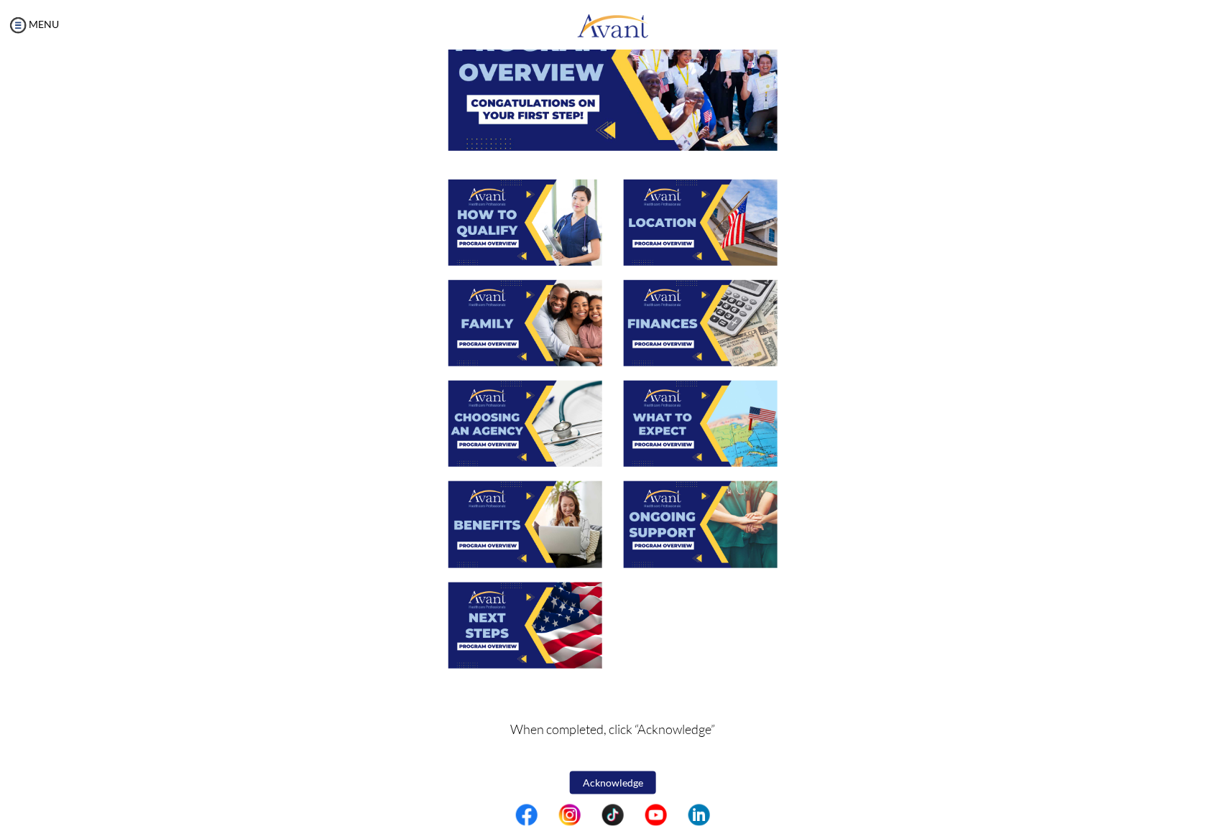
scroll to position [161, 0]
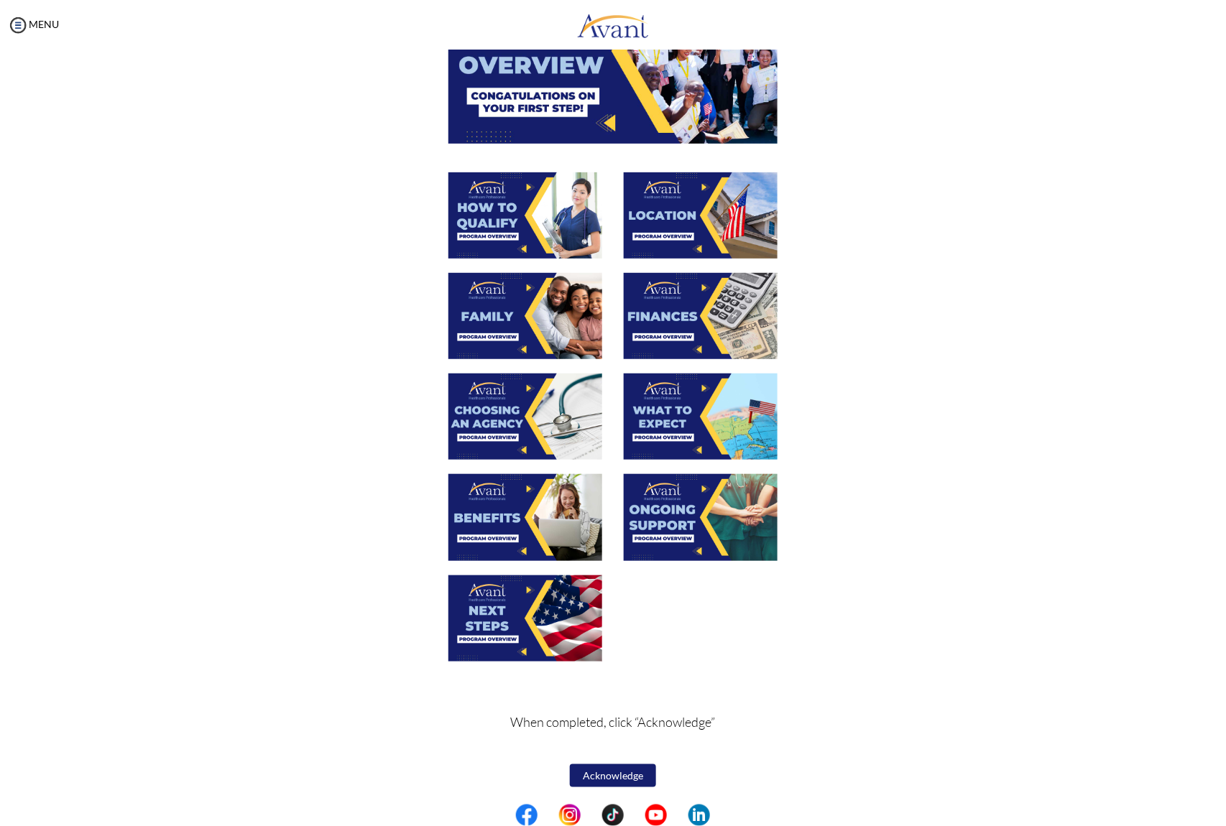
click at [519, 622] on img at bounding box center [525, 619] width 154 height 86
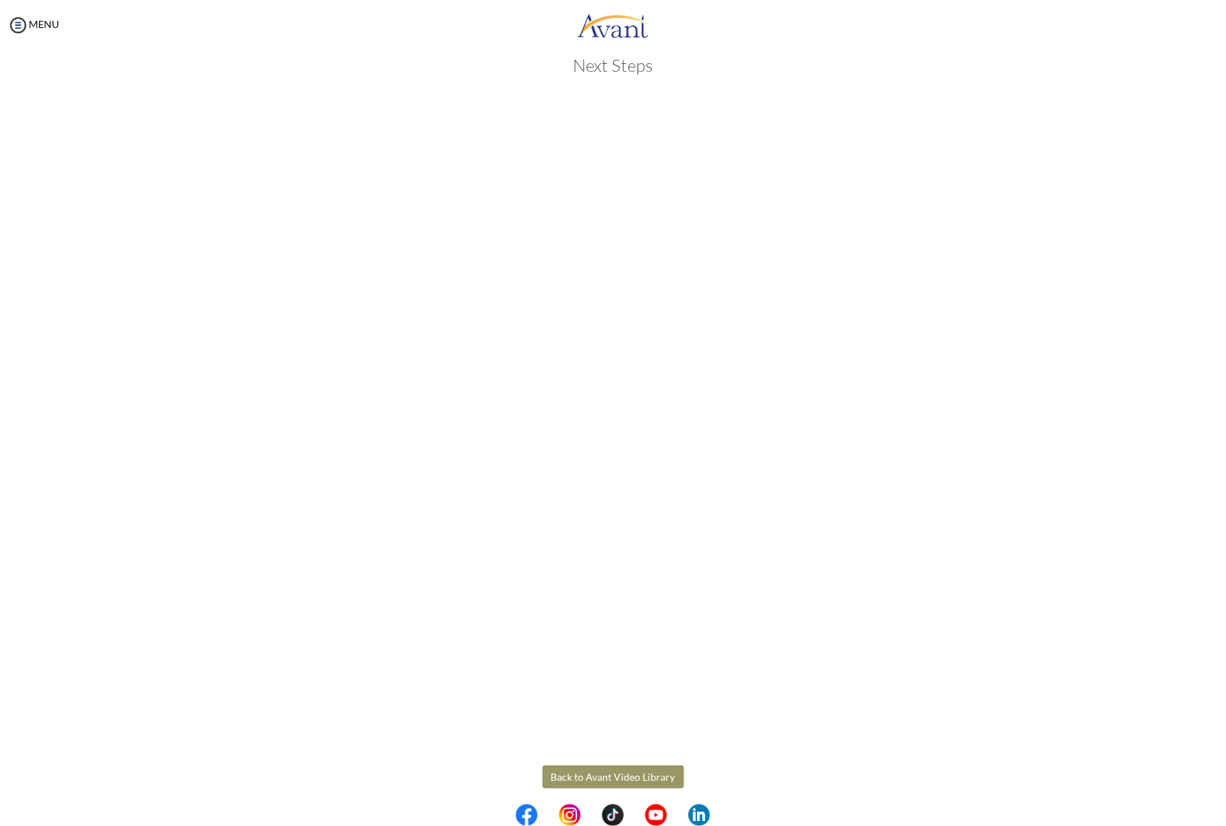
scroll to position [33, 0]
click at [588, 762] on body "Maintenance break. Please come back in 2 hours. MENU My Status What is the next…" at bounding box center [613, 413] width 1226 height 826
click at [610, 765] on button "Back to Avant Video Library" at bounding box center [614, 767] width 142 height 23
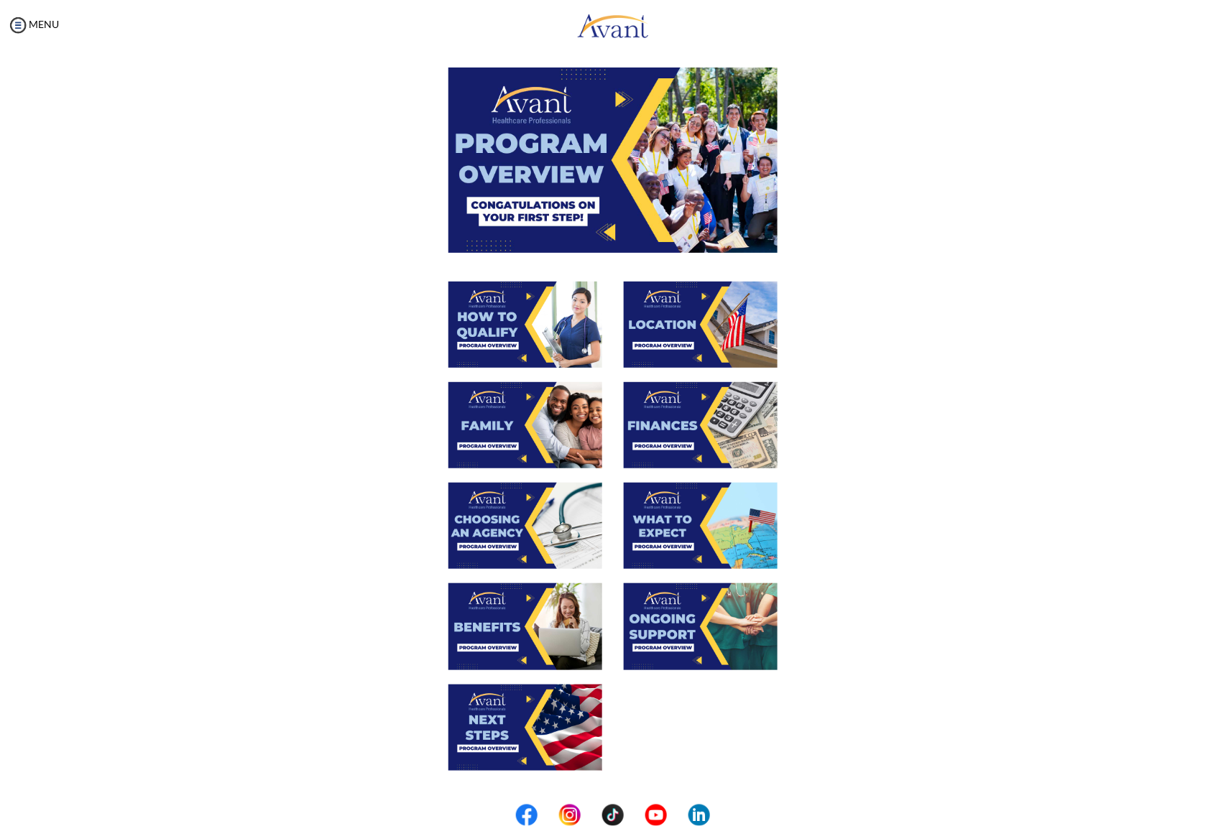
scroll to position [161, 0]
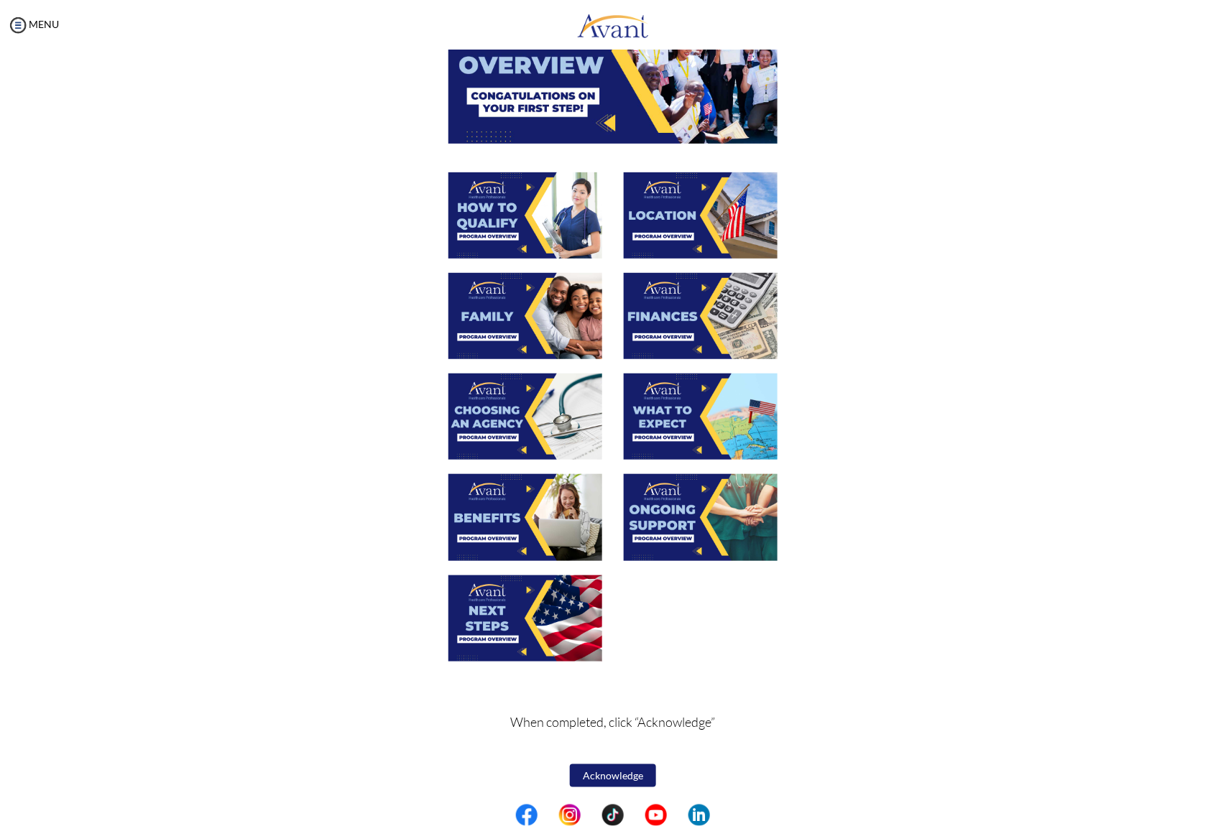
click at [664, 226] on img at bounding box center [701, 215] width 154 height 86
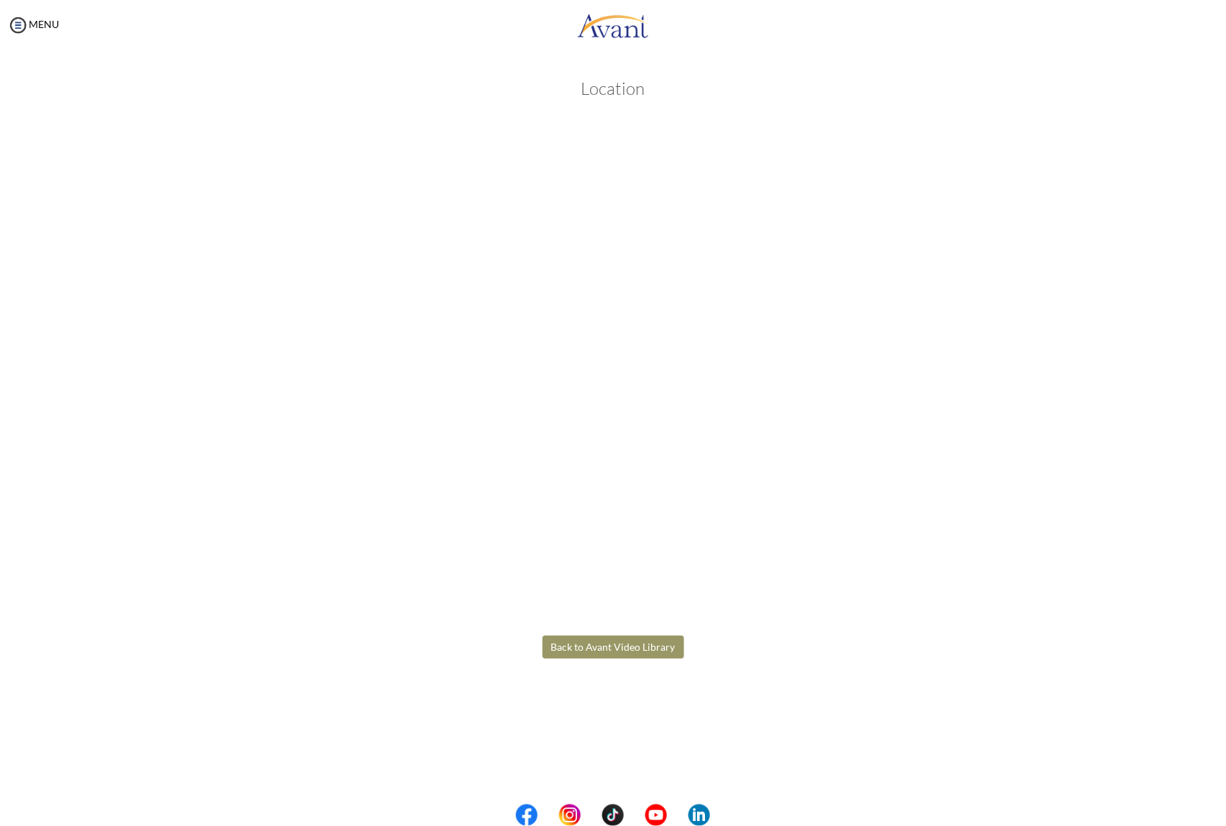
click at [566, 645] on body "Maintenance break. Please come back in 2 hours. MENU My Status What is the next…" at bounding box center [613, 413] width 1226 height 826
click at [586, 645] on button "Back to Avant Video Library" at bounding box center [614, 647] width 142 height 23
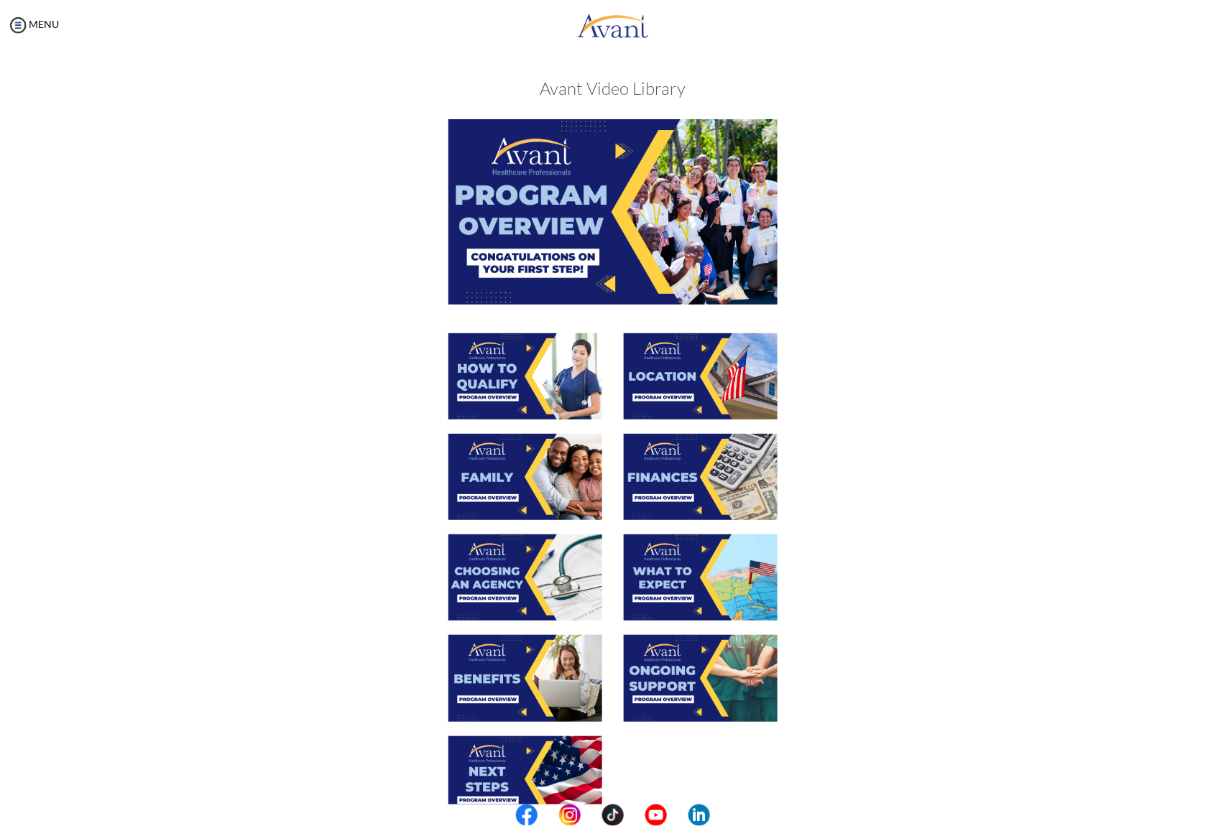
click at [700, 371] on img at bounding box center [701, 376] width 154 height 86
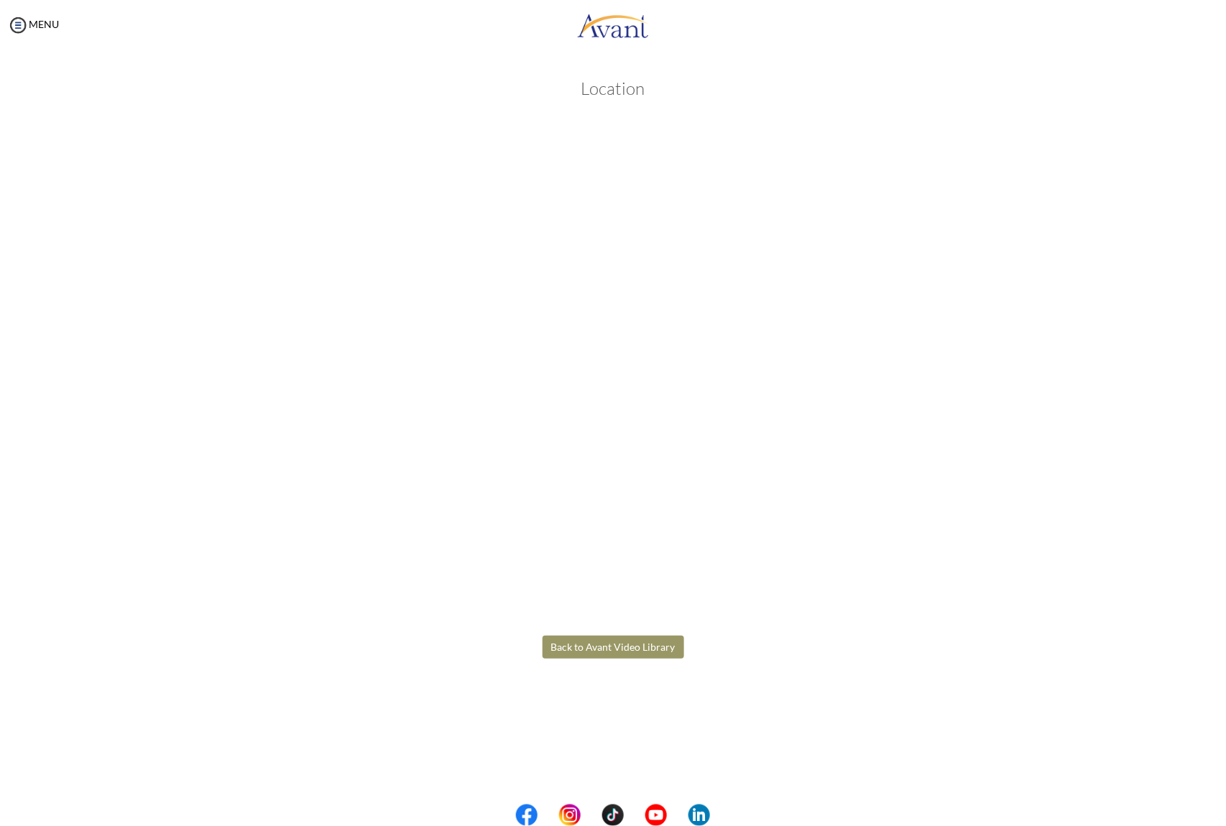
click at [630, 642] on body "Maintenance break. Please come back in 2 hours. MENU My Status What is the next…" at bounding box center [613, 413] width 1226 height 826
click at [630, 641] on button "Back to Avant Video Library" at bounding box center [614, 647] width 142 height 23
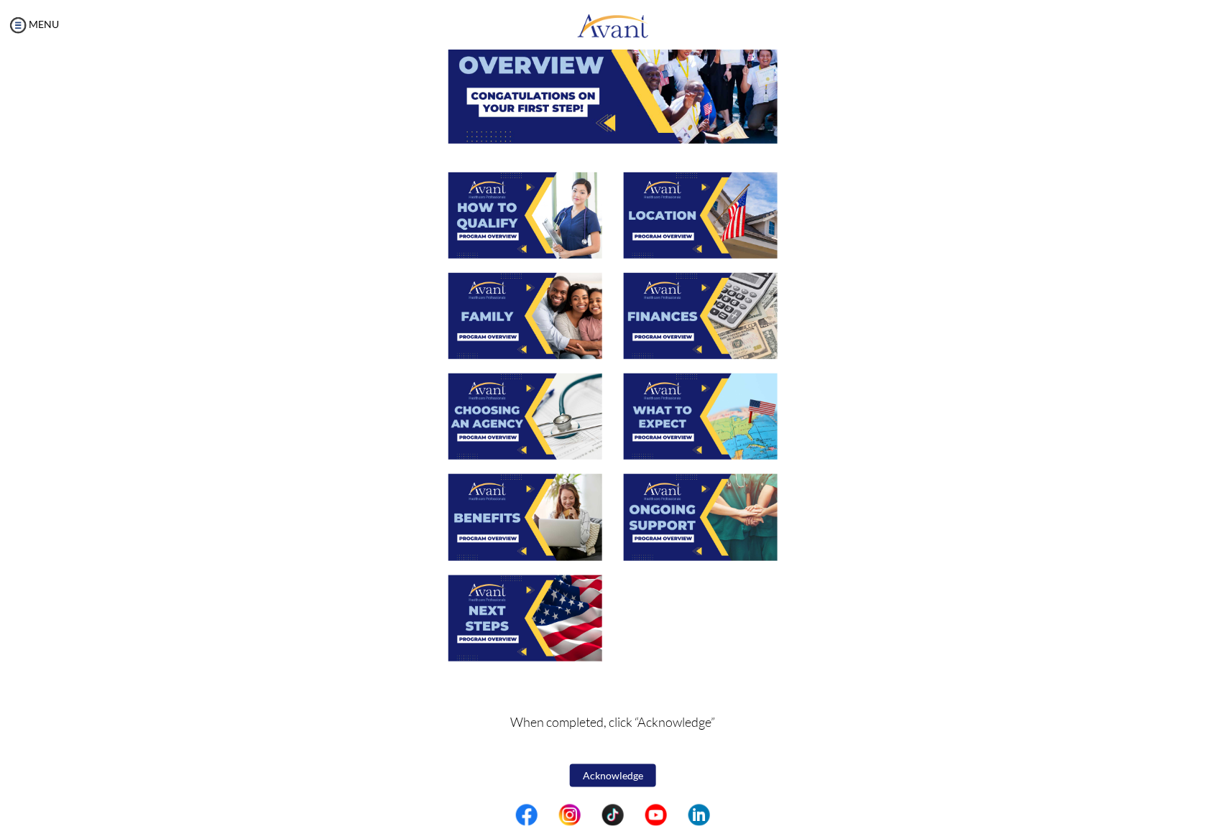
click at [679, 316] on img at bounding box center [701, 316] width 154 height 86
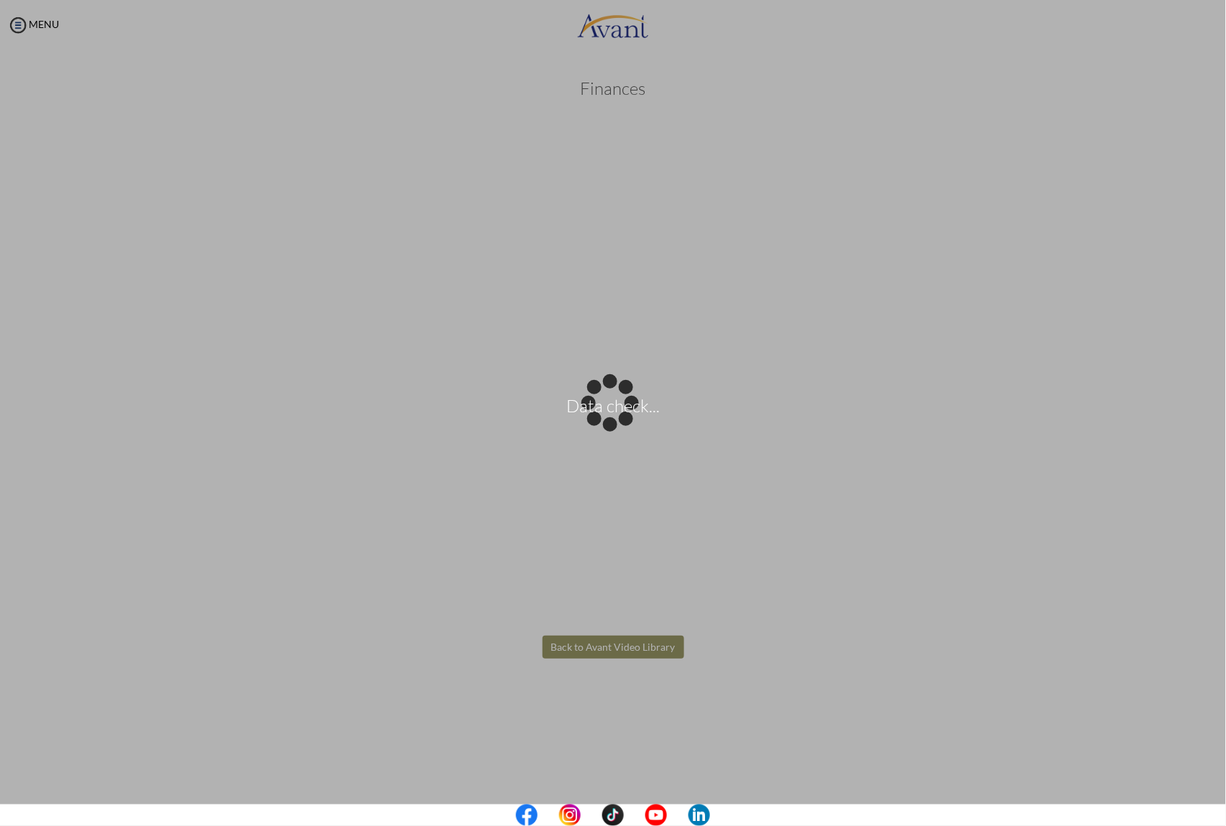
click at [616, 641] on body "Data check... Maintenance break. Please come back in 2 hours. MENU My Status Wh…" at bounding box center [613, 413] width 1226 height 826
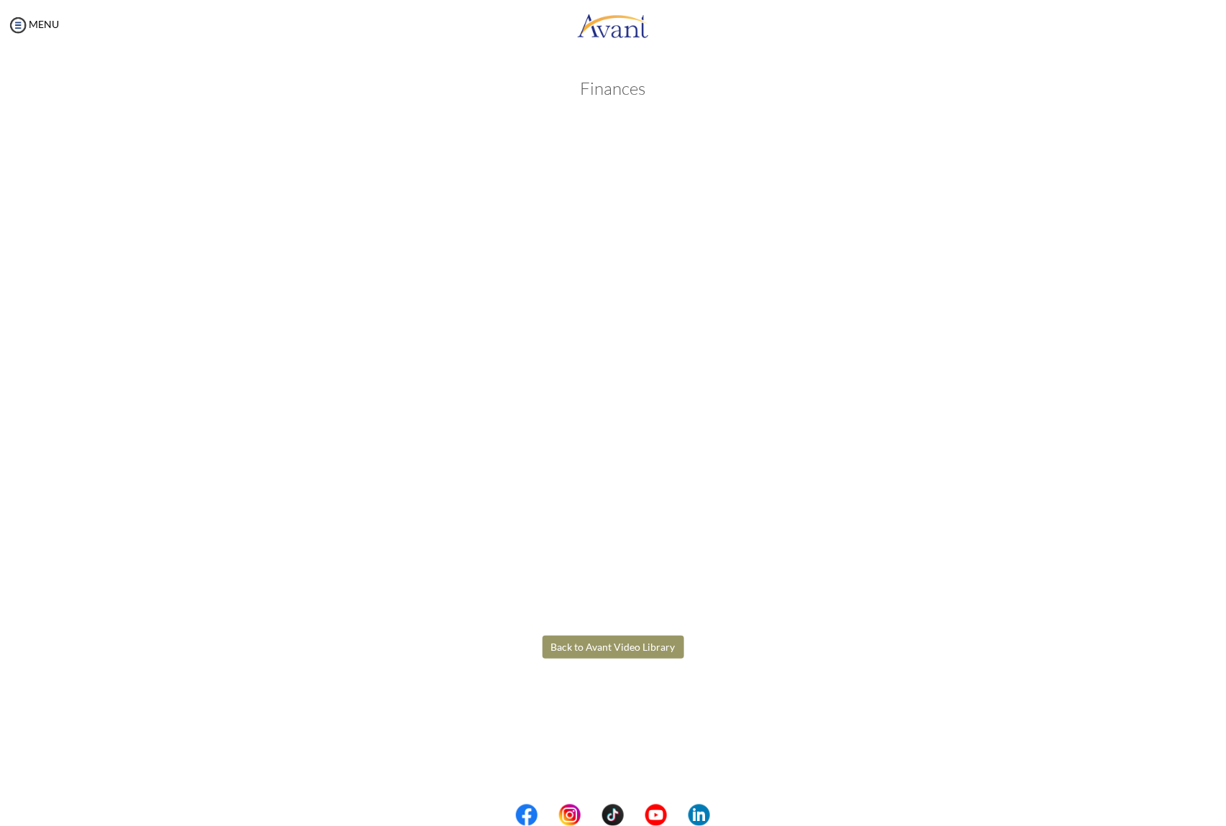
click at [609, 650] on button "Back to Avant Video Library" at bounding box center [614, 647] width 142 height 23
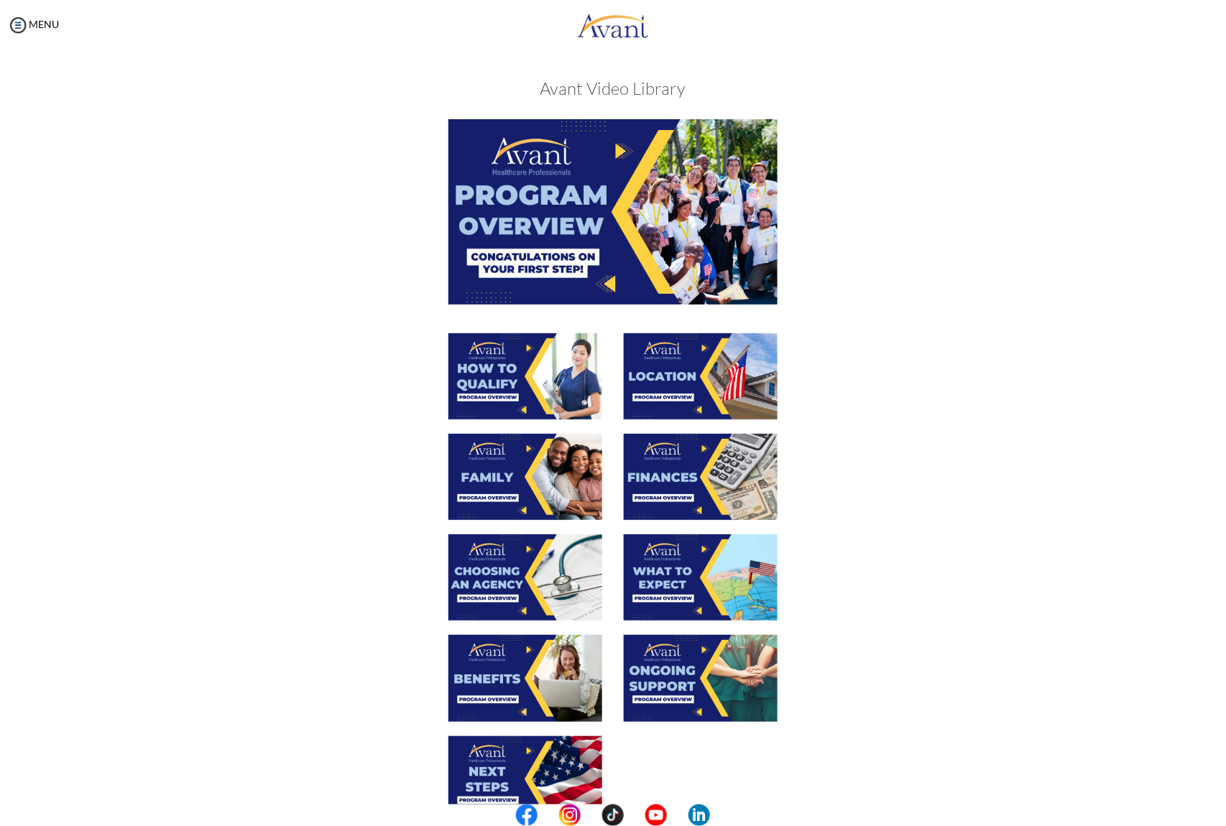
click at [685, 584] on img at bounding box center [701, 578] width 154 height 86
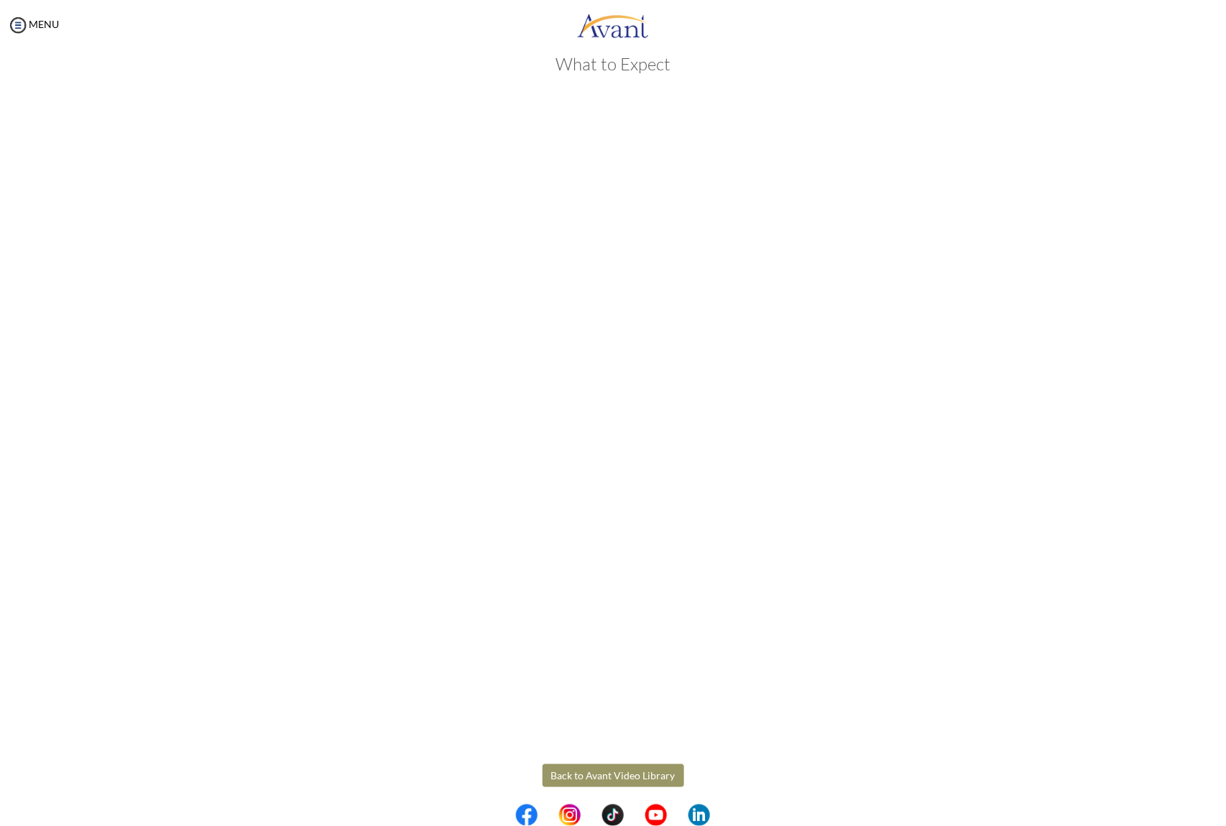
scroll to position [33, 0]
click at [607, 760] on body "Maintenance break. Please come back in 2 hours. MENU My Status What is the next…" at bounding box center [613, 413] width 1226 height 826
click at [578, 762] on button "Back to Avant Video Library" at bounding box center [614, 767] width 142 height 23
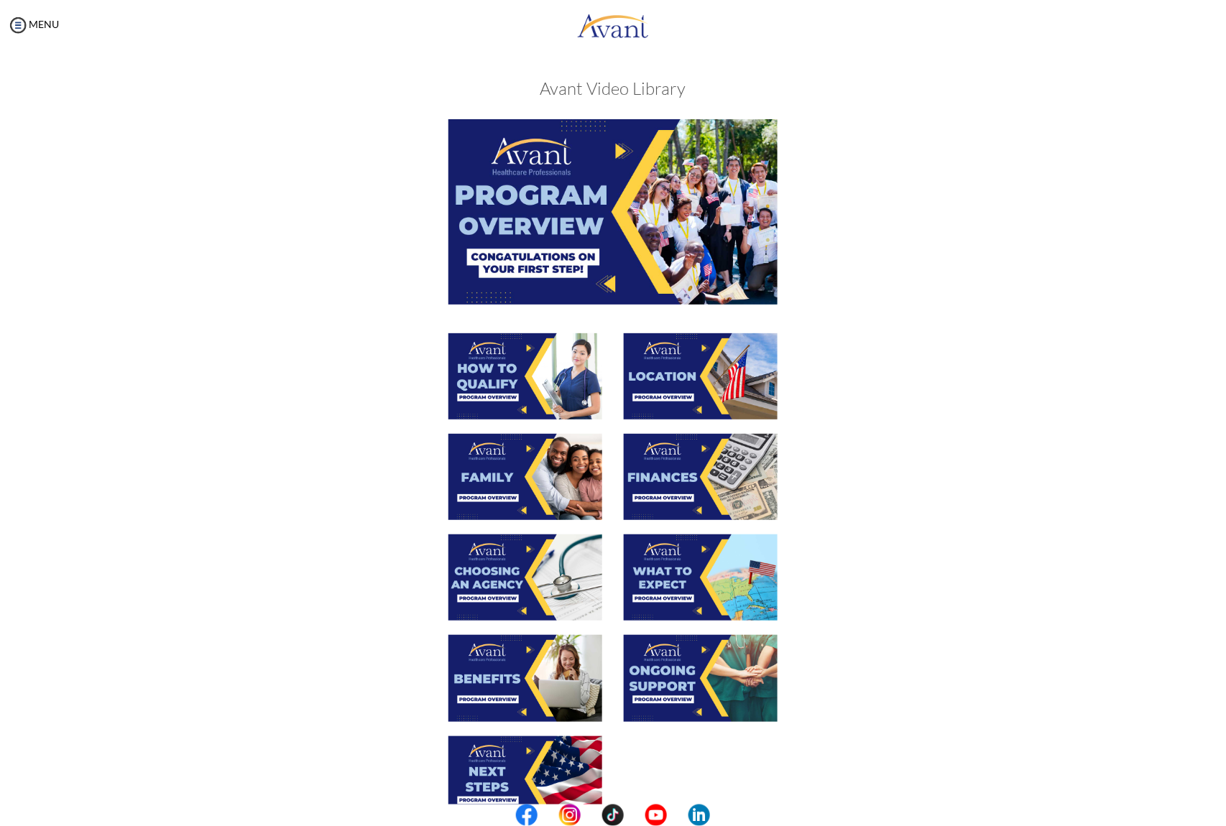
click at [650, 680] on img at bounding box center [701, 678] width 154 height 86
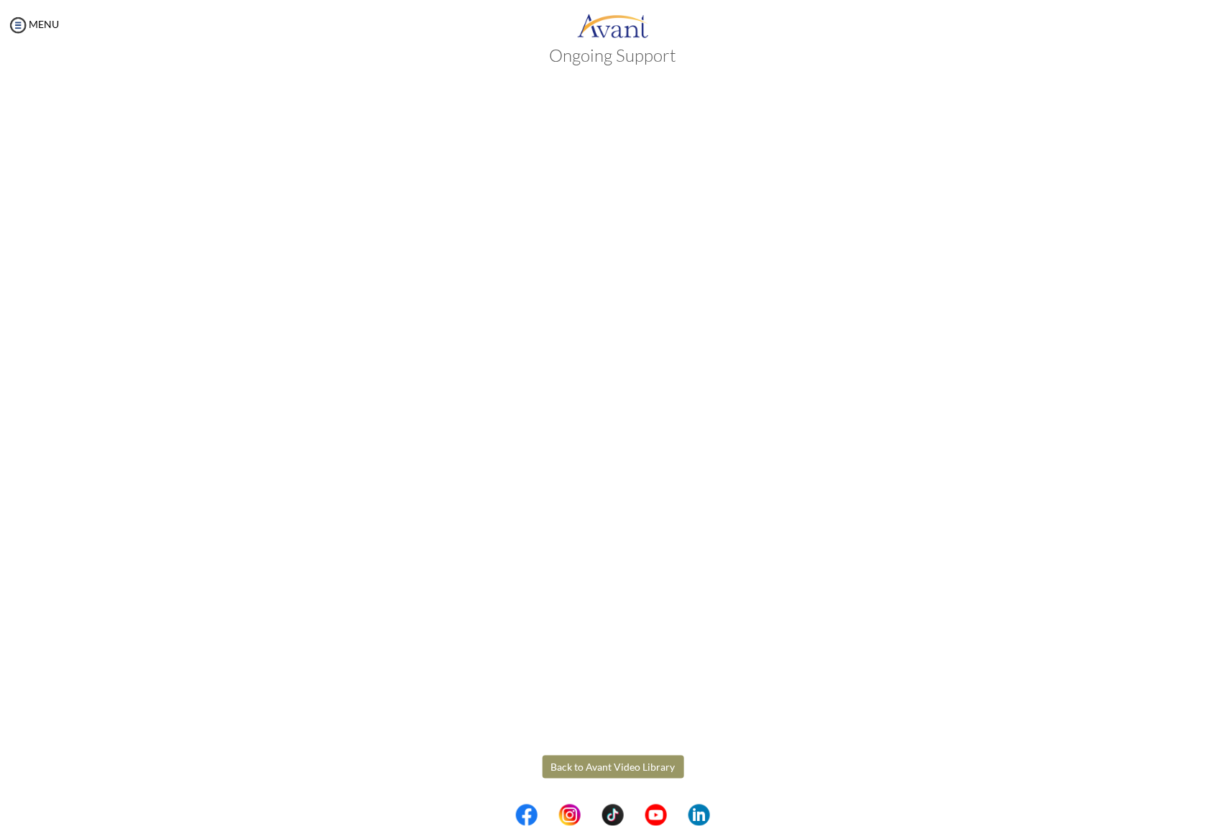
click at [562, 762] on body "Maintenance break. Please come back in 2 hours. MENU My Status What is the next…" at bounding box center [613, 413] width 1226 height 826
click at [561, 762] on button "Back to Avant Video Library" at bounding box center [614, 767] width 142 height 23
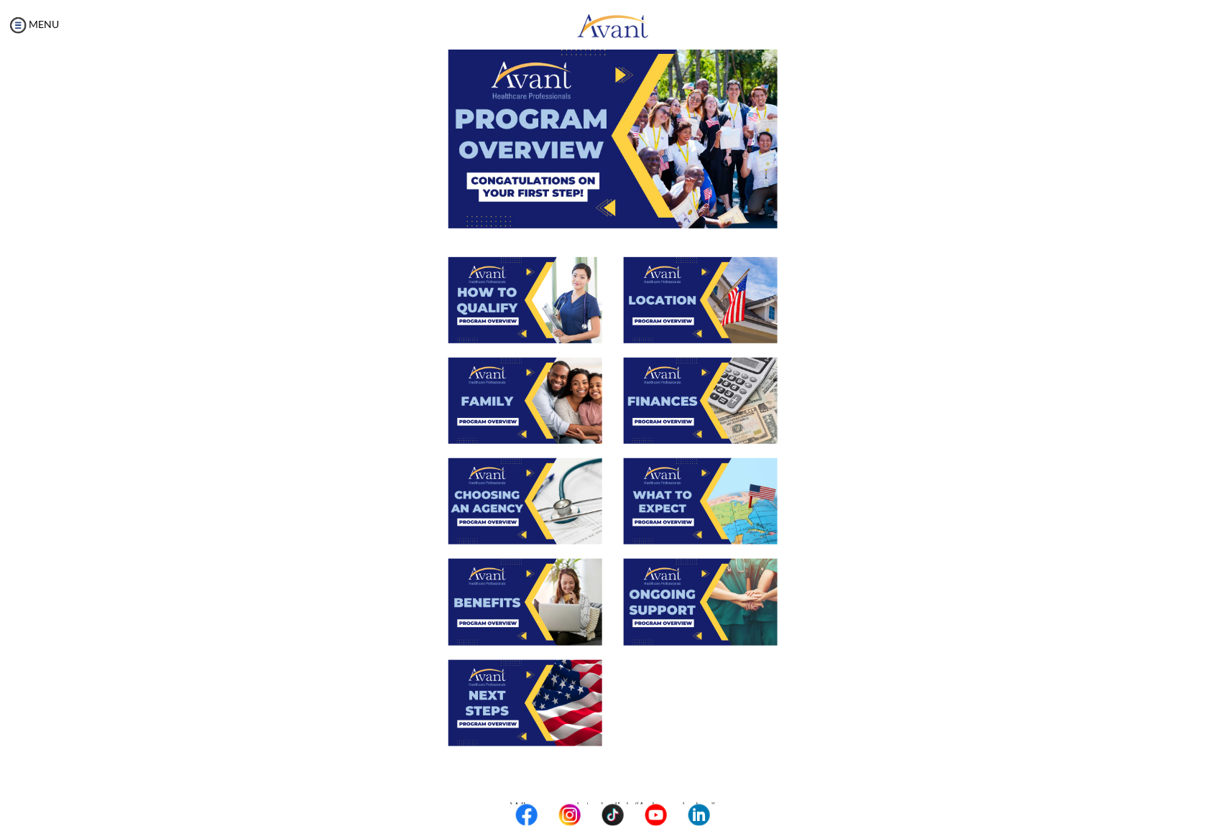
scroll to position [0, 0]
